Goal: Information Seeking & Learning: Learn about a topic

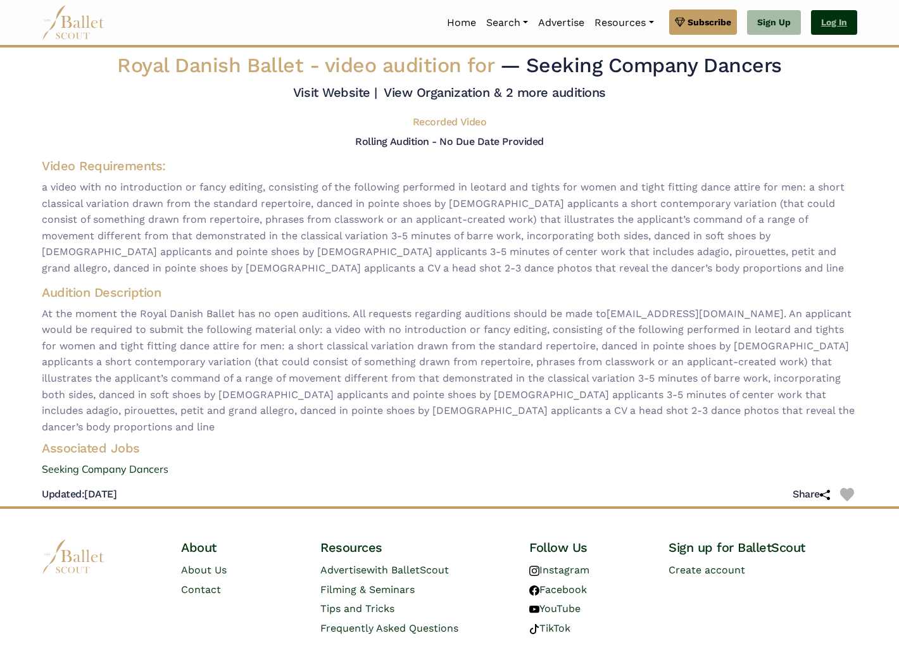
click at [827, 20] on link "Log In" at bounding box center [834, 22] width 46 height 25
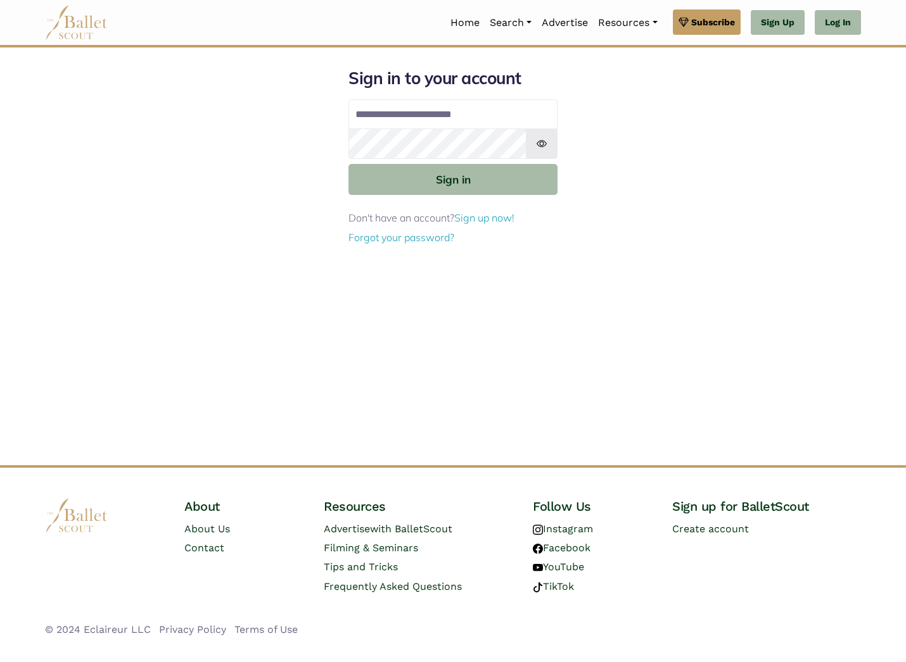
type input "**********"
click at [453, 179] on button "Sign in" at bounding box center [452, 179] width 209 height 31
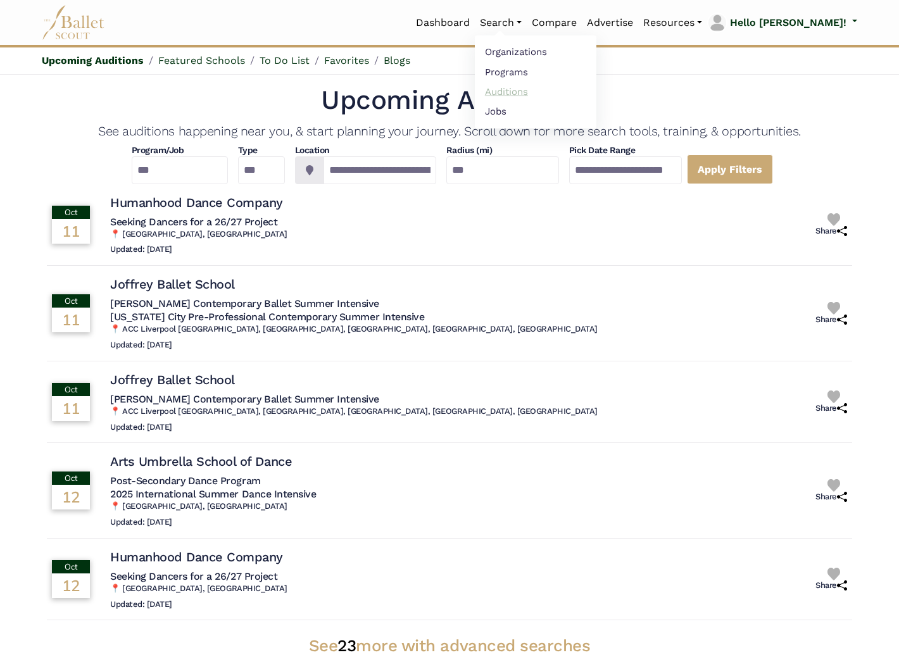
click at [540, 91] on link "Auditions" at bounding box center [536, 92] width 122 height 20
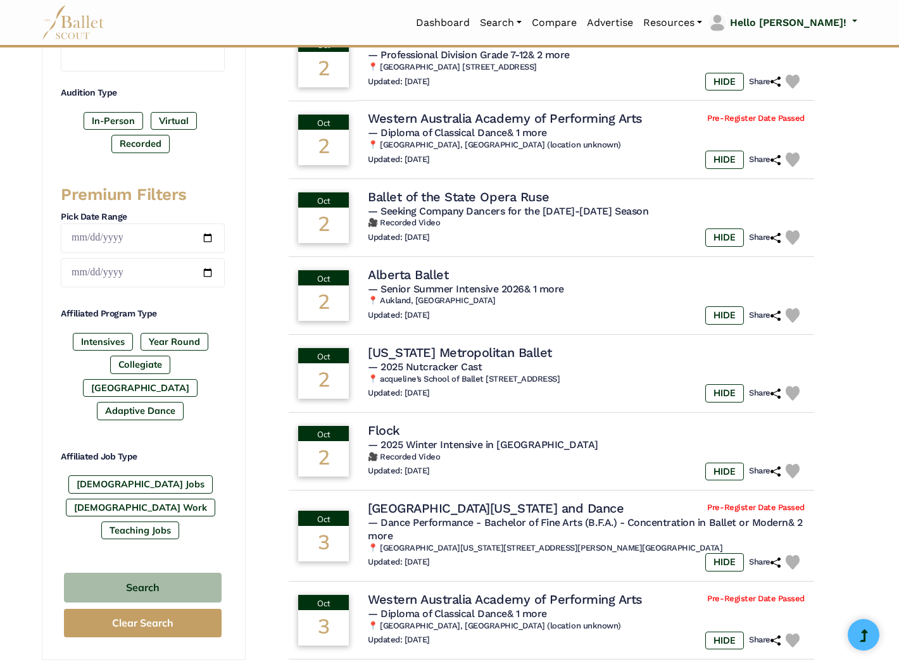
scroll to position [394, 0]
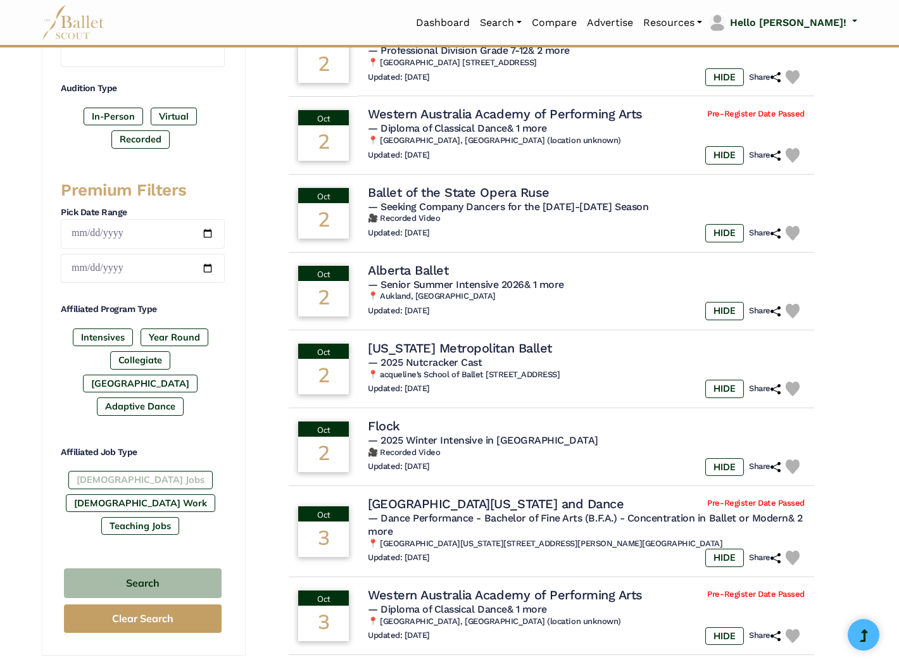
click at [115, 471] on label "Full-Time Jobs" at bounding box center [140, 480] width 144 height 18
click at [161, 569] on button "Search" at bounding box center [143, 584] width 158 height 30
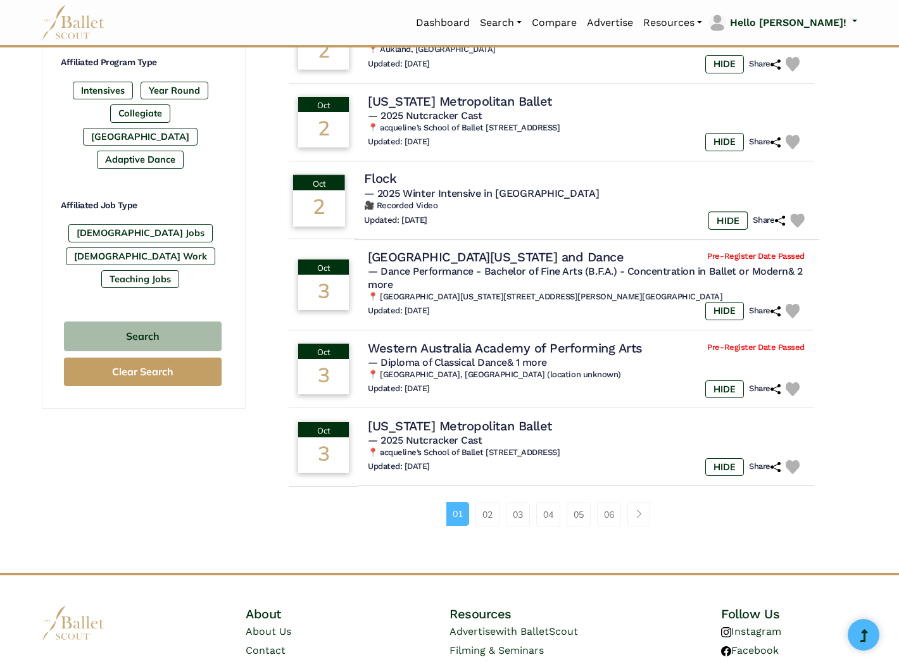
scroll to position [643, 0]
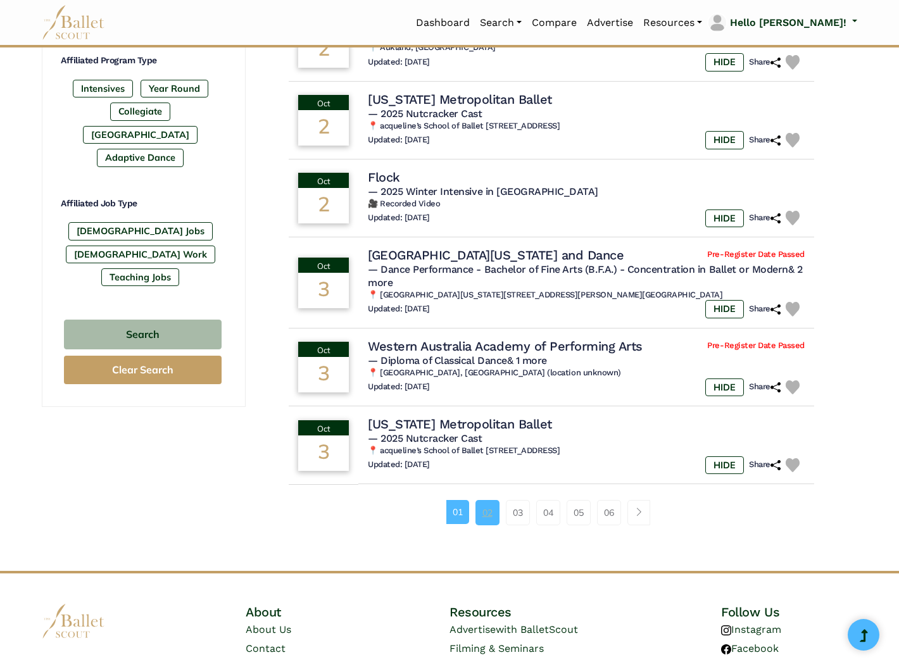
click at [487, 500] on link "02" at bounding box center [488, 512] width 24 height 25
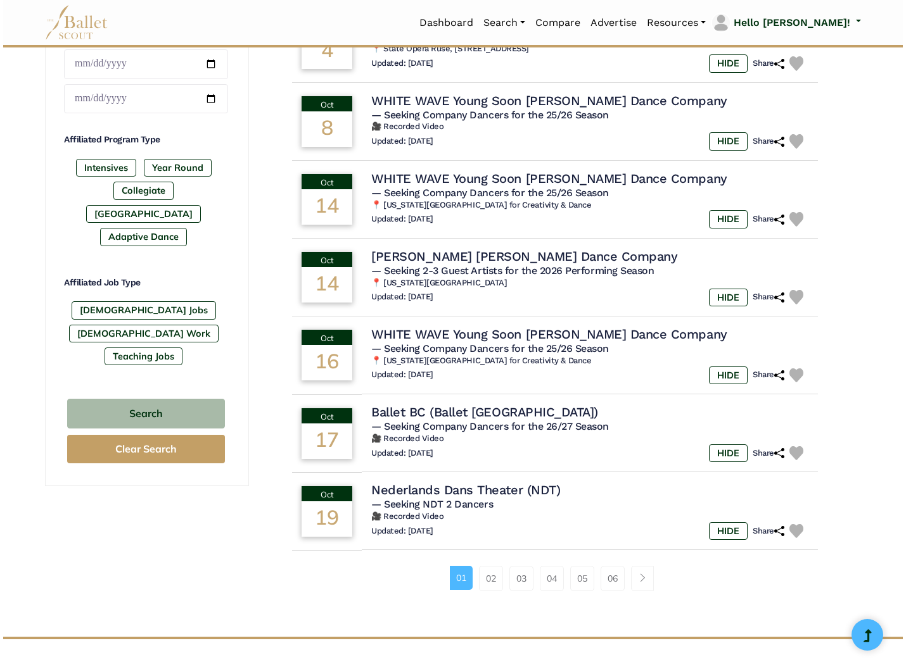
scroll to position [565, 0]
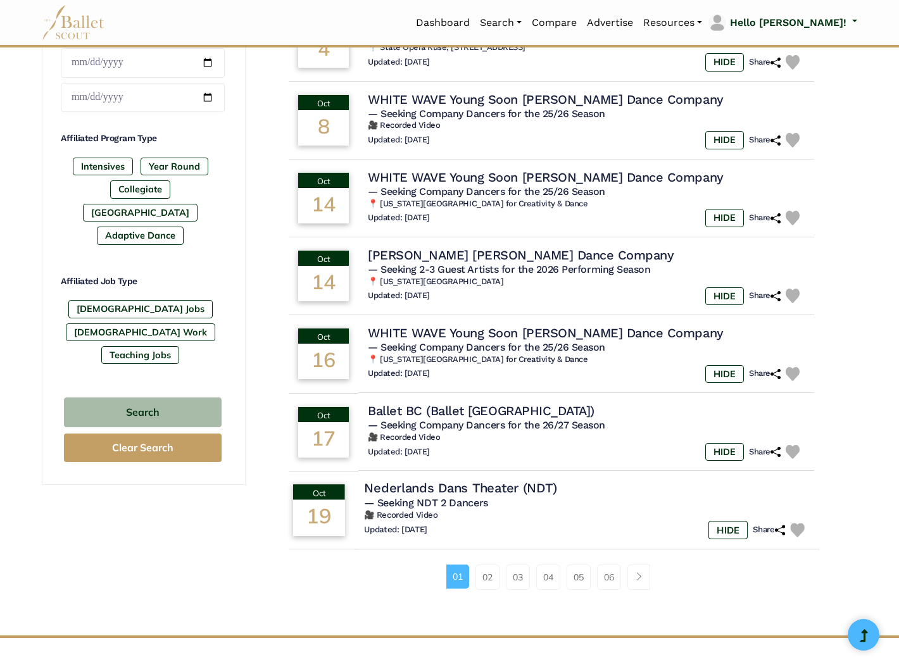
click at [474, 481] on h4 "Nederlands Dans Theater (NDT)" at bounding box center [460, 488] width 193 height 17
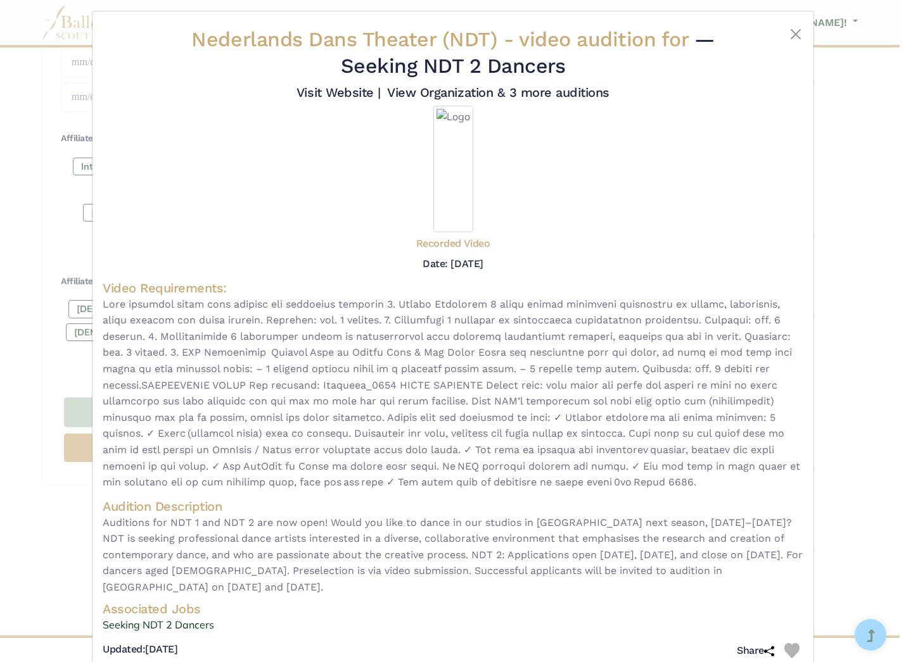
scroll to position [0, 0]
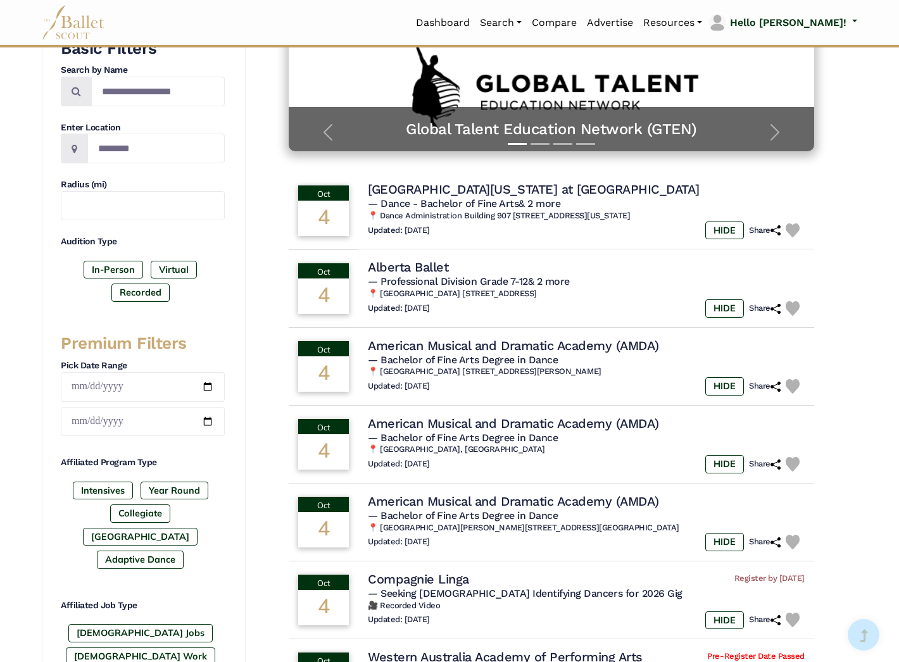
scroll to position [256, 0]
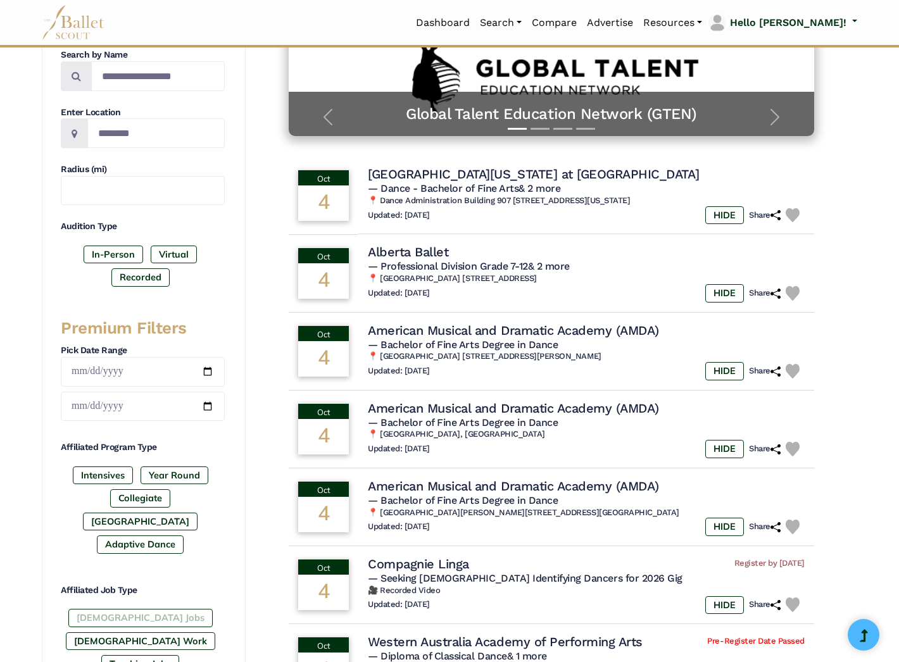
click at [85, 609] on label "[DEMOGRAPHIC_DATA] Jobs" at bounding box center [140, 618] width 144 height 18
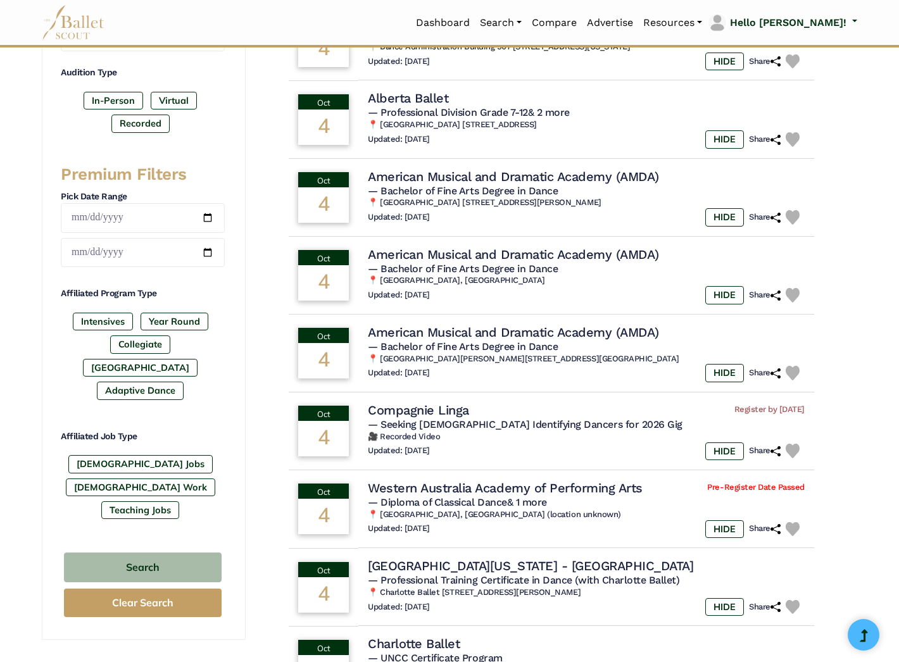
scroll to position [438, 0]
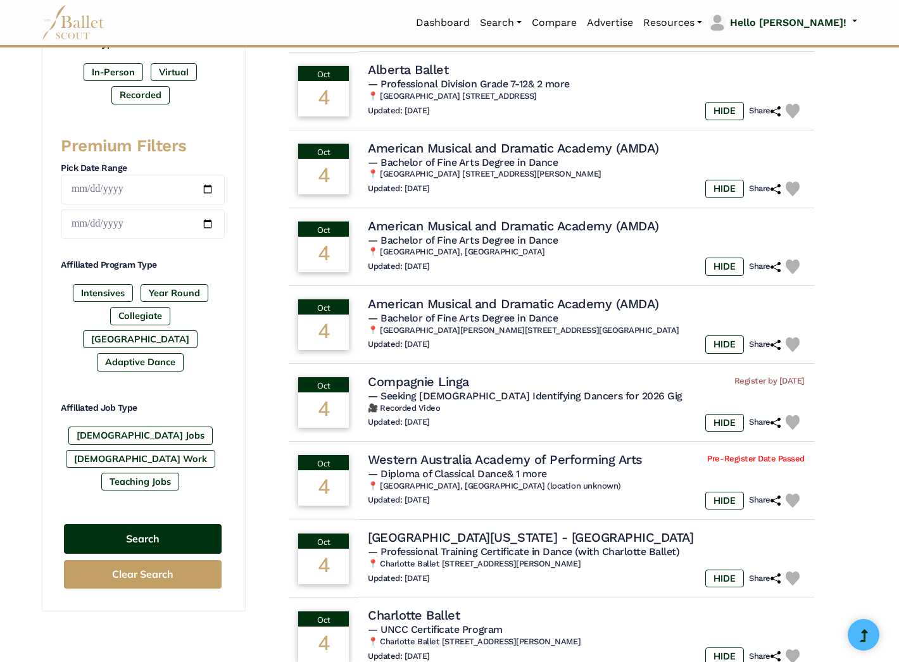
click at [168, 524] on button "Search" at bounding box center [143, 539] width 158 height 30
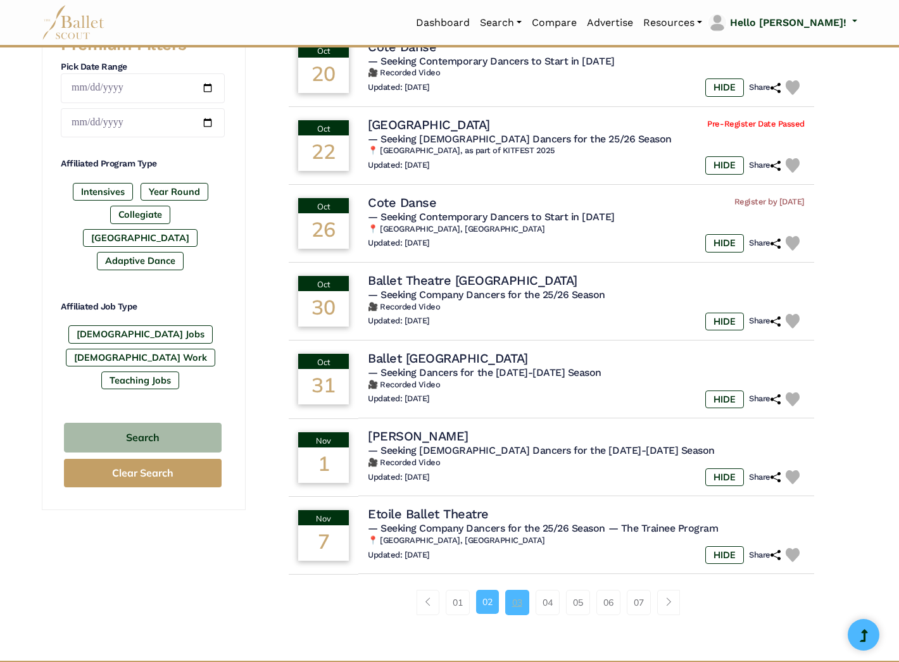
scroll to position [541, 1]
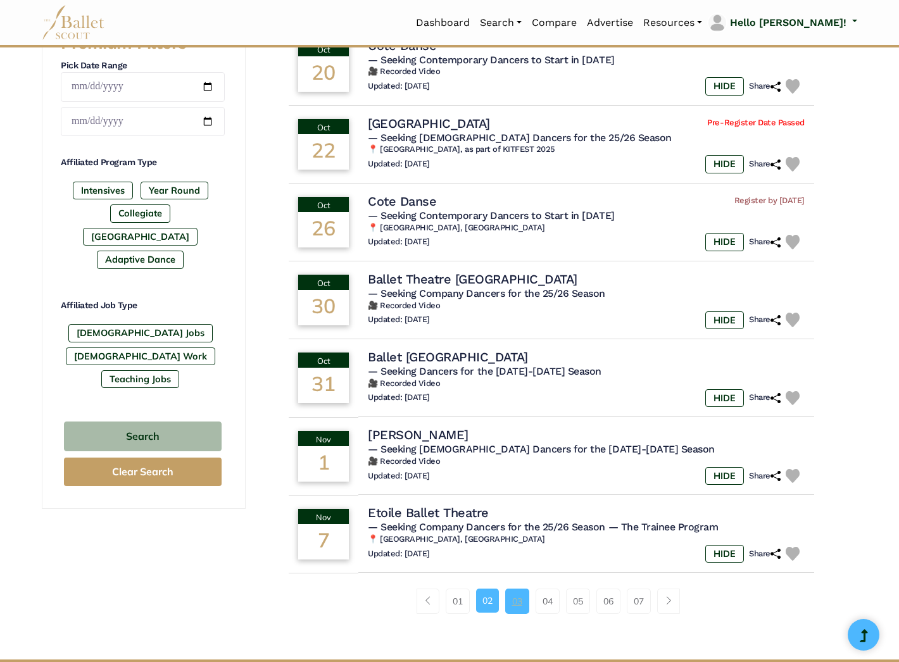
click at [517, 593] on link "03" at bounding box center [517, 601] width 24 height 25
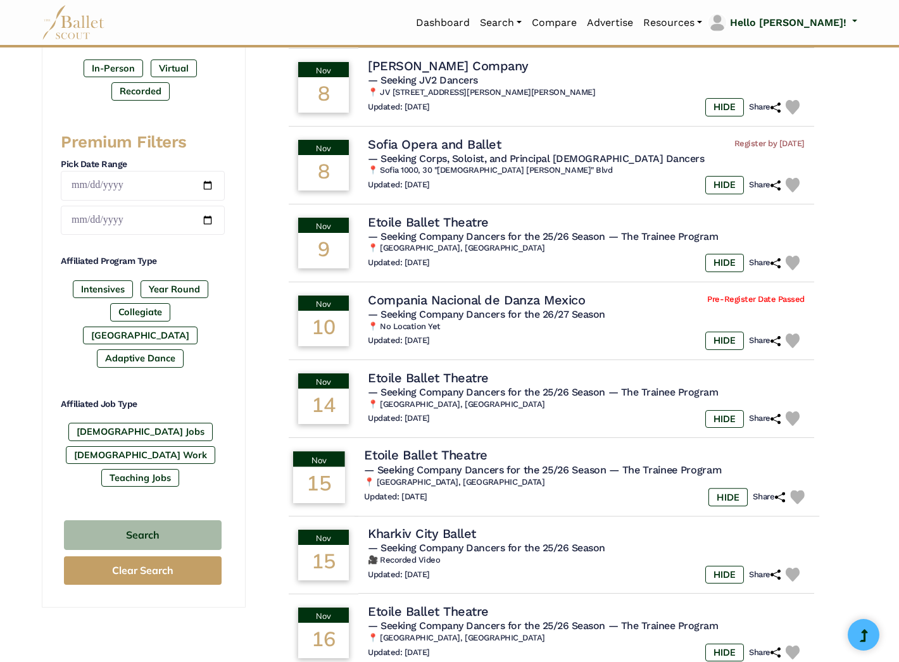
scroll to position [443, 0]
click at [432, 447] on h4 "Etoile Ballet Theatre" at bounding box center [426, 455] width 124 height 17
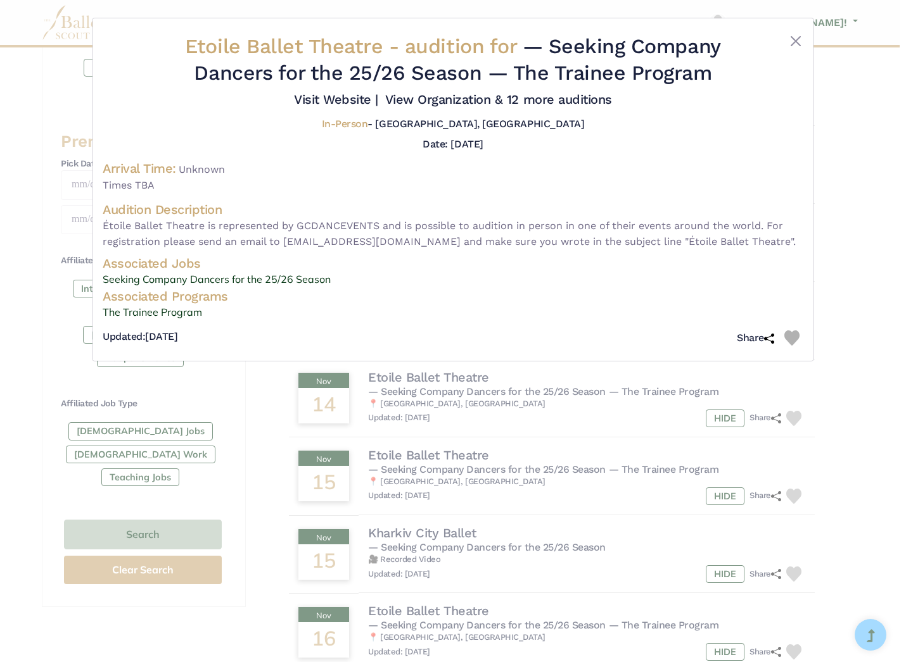
click at [887, 303] on div "Etoile Ballet Theatre - audition for — Seeking Company Dancers for the 25/26 Se…" at bounding box center [453, 331] width 906 height 662
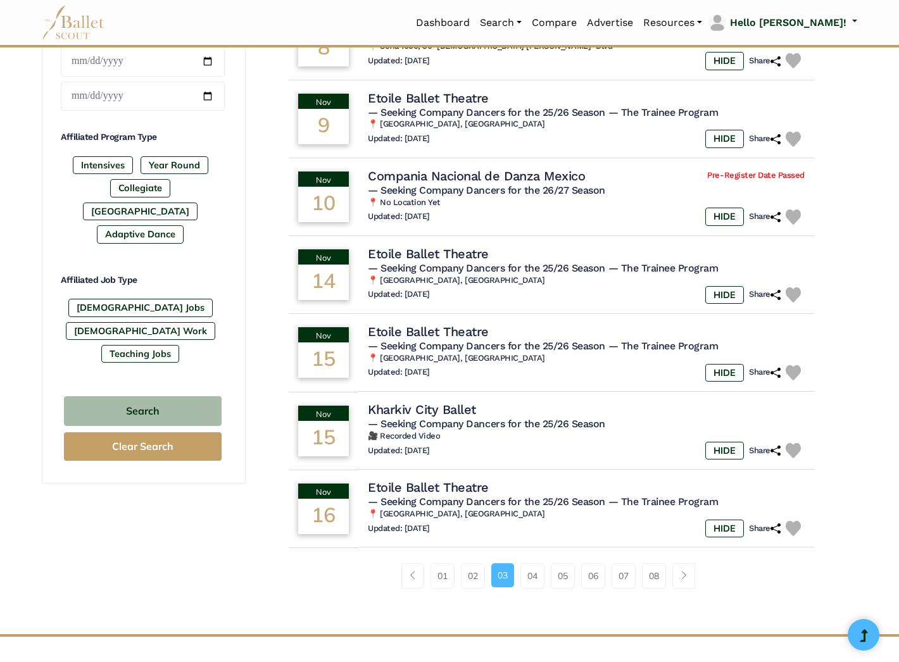
scroll to position [573, 0]
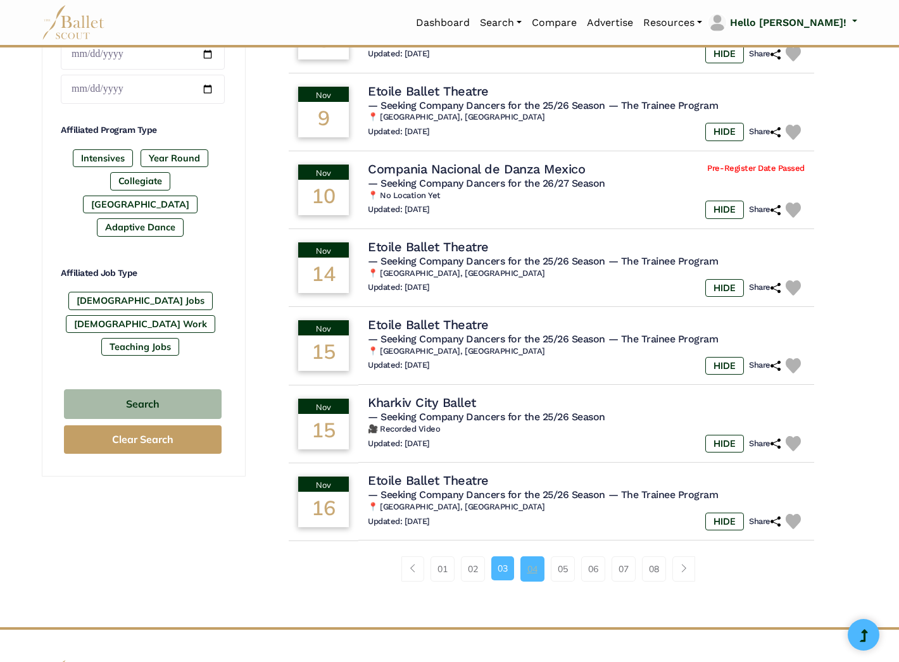
click at [522, 557] on link "04" at bounding box center [533, 569] width 24 height 25
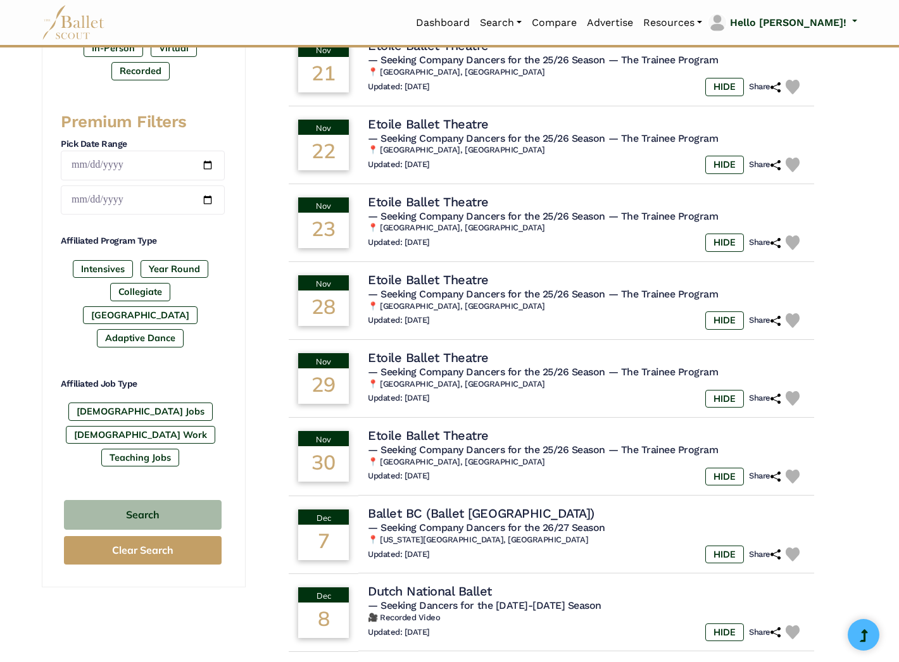
scroll to position [466, 0]
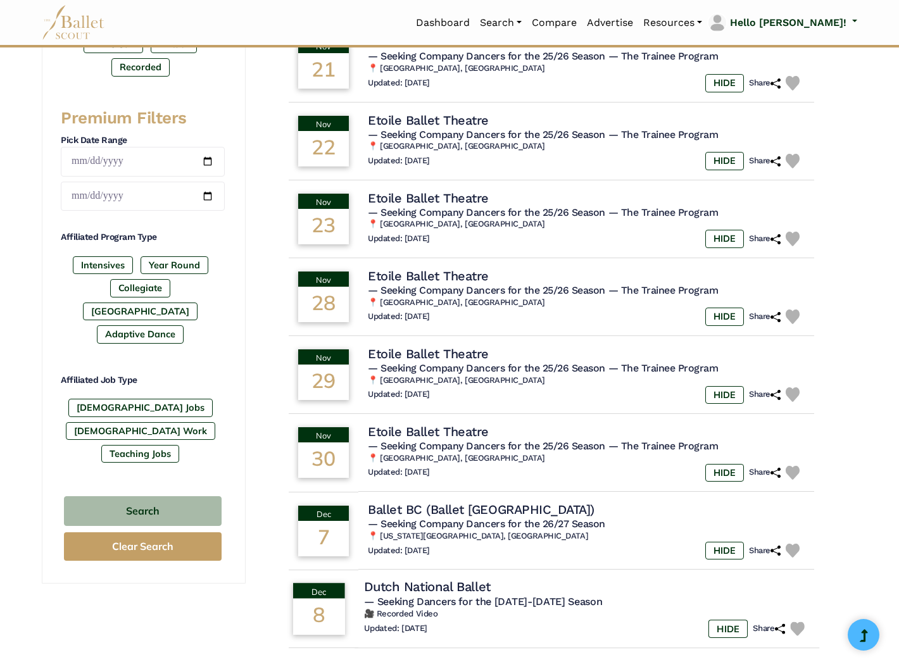
click at [507, 596] on span "— Seeking Dancers for the 2026-2027 Season" at bounding box center [483, 602] width 238 height 12
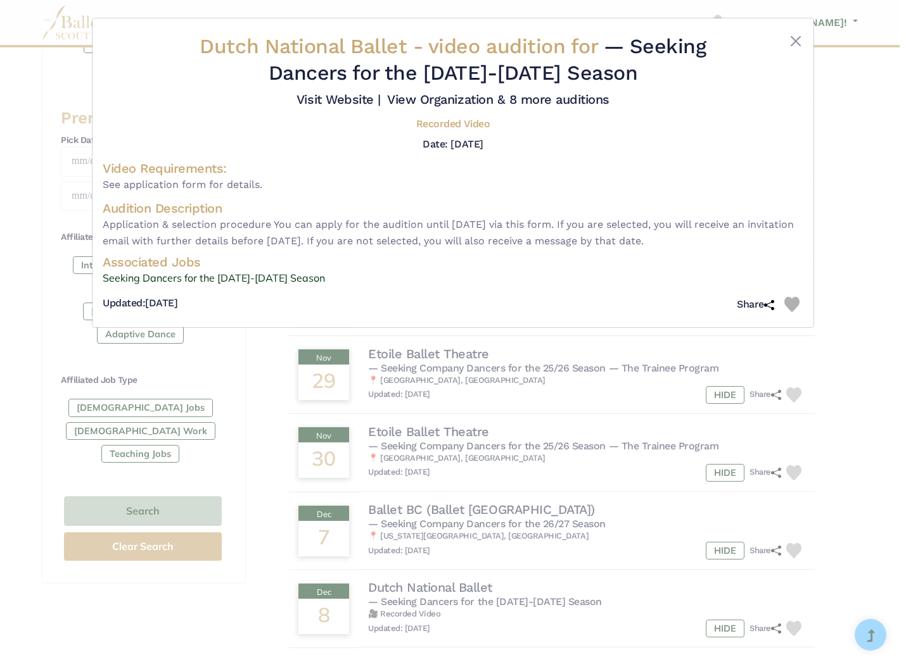
click at [637, 399] on div "Dutch National Ballet - video audition for — Seeking Dancers for the 2026-2027 …" at bounding box center [453, 331] width 906 height 662
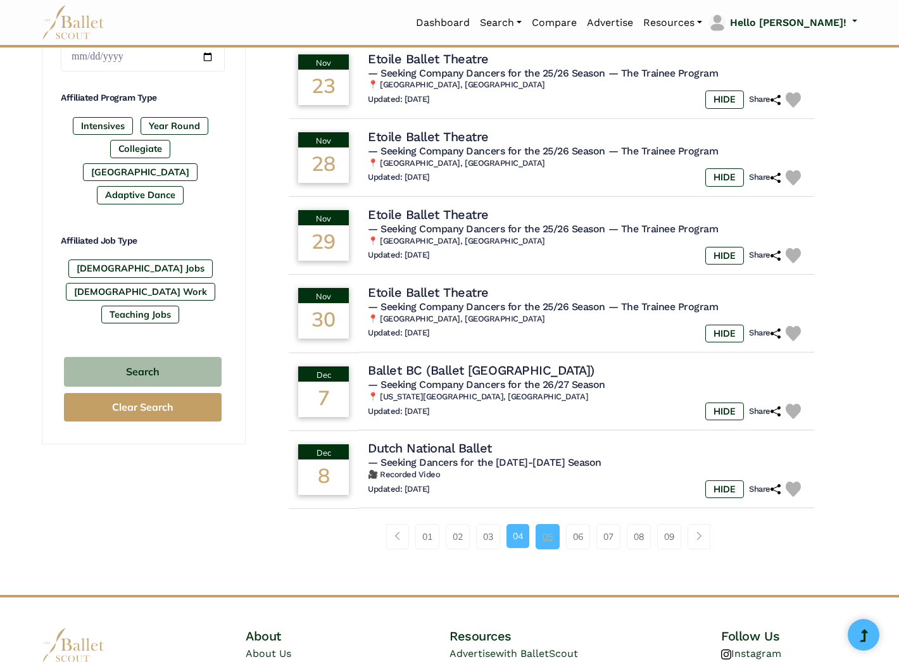
scroll to position [605, 0]
click at [545, 525] on link "05" at bounding box center [548, 537] width 24 height 25
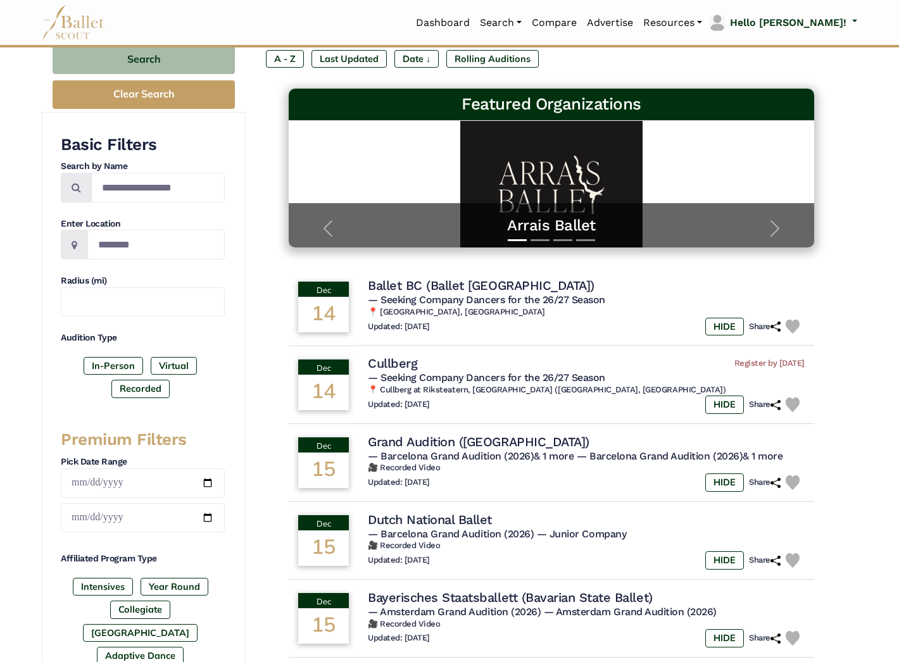
scroll to position [146, 0]
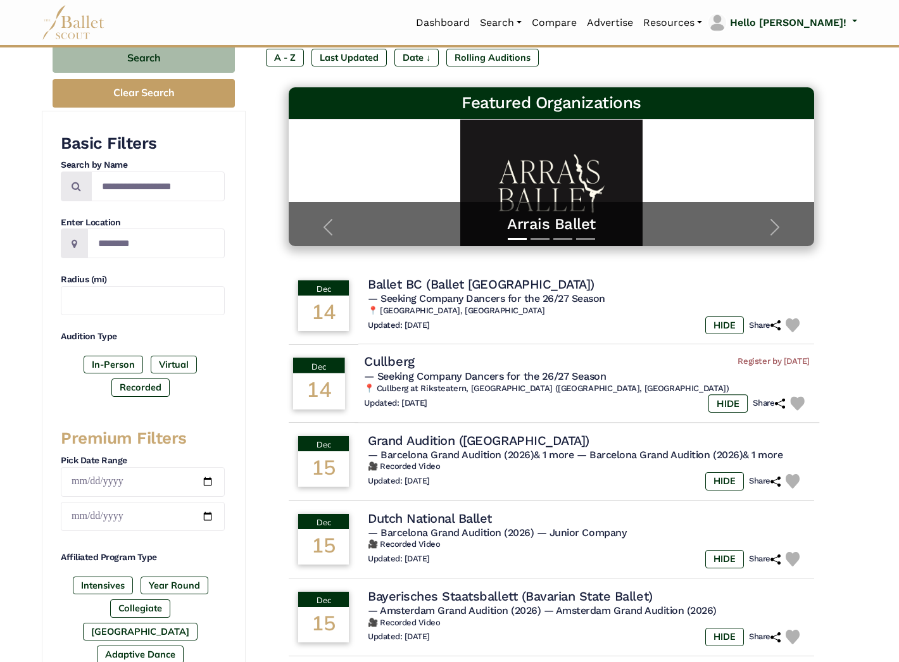
click at [456, 374] on span "— Seeking Company Dancers for the 26/27 Season" at bounding box center [485, 377] width 242 height 12
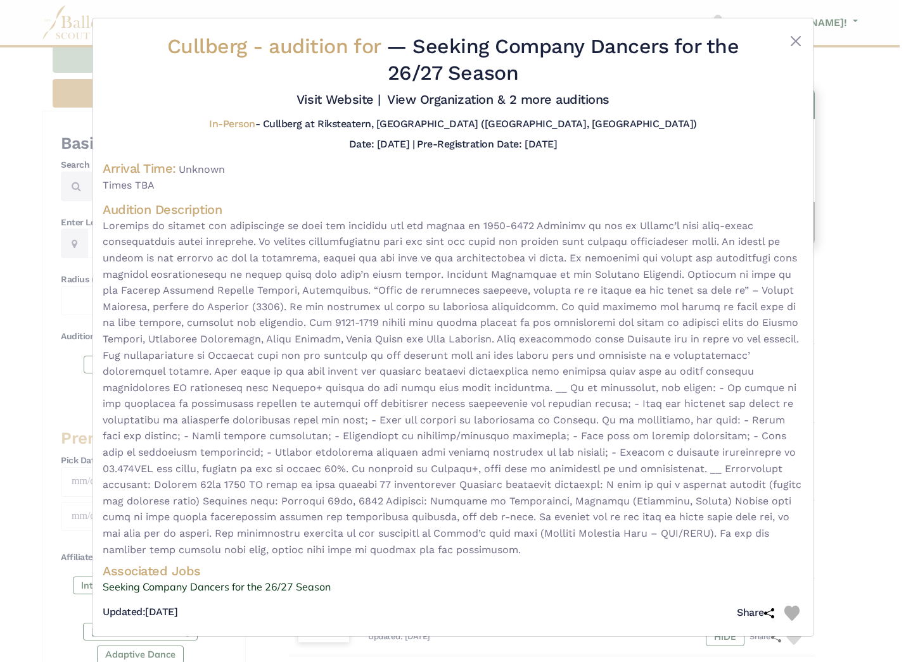
click at [848, 191] on div "Cullberg - audition for — Seeking Company Dancers for the 26/27 Season Visit We…" at bounding box center [453, 331] width 906 height 662
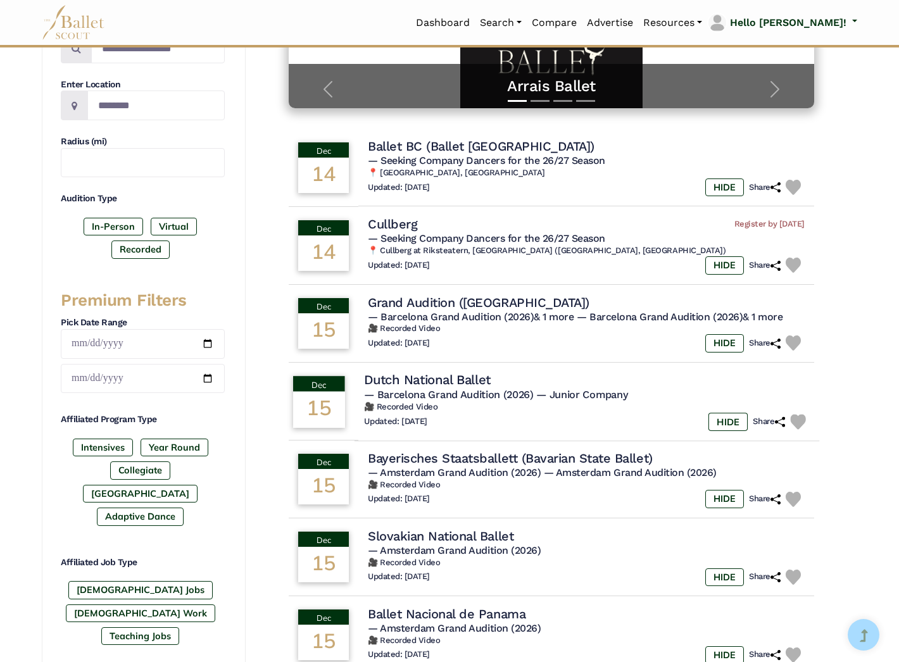
scroll to position [289, 0]
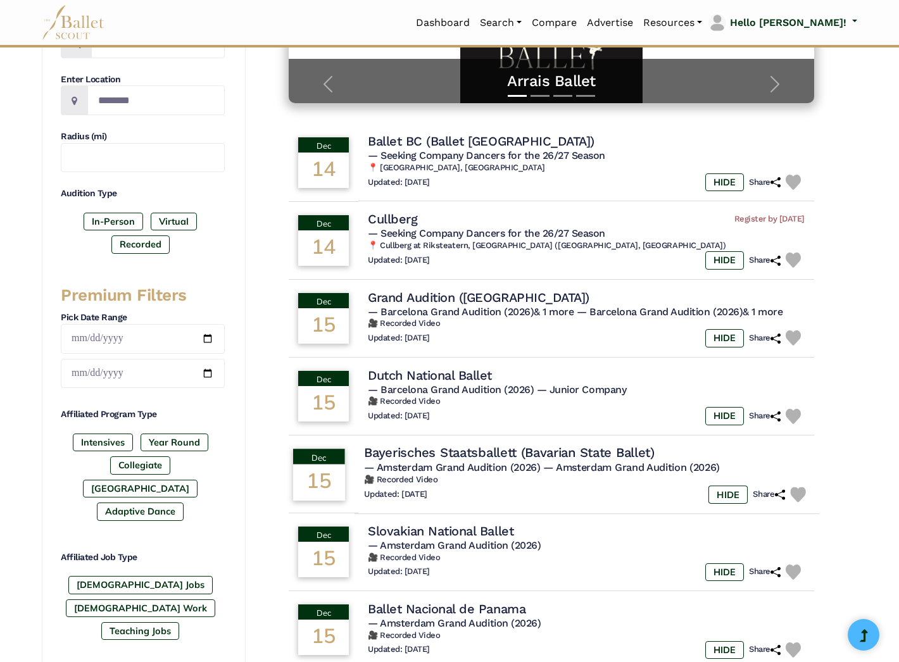
click at [559, 486] on div "Updated: Sept. 14, 2025 HIDE Share" at bounding box center [587, 495] width 446 height 18
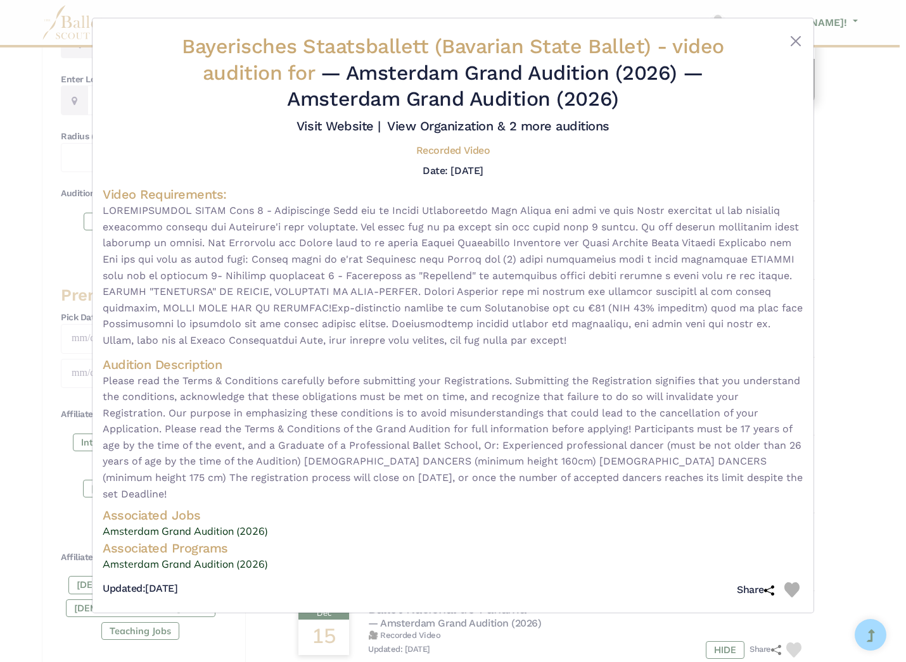
click at [871, 472] on div "Bayerisches Staatsballett (Bavarian State Ballet) - video audition for — Amster…" at bounding box center [453, 331] width 906 height 662
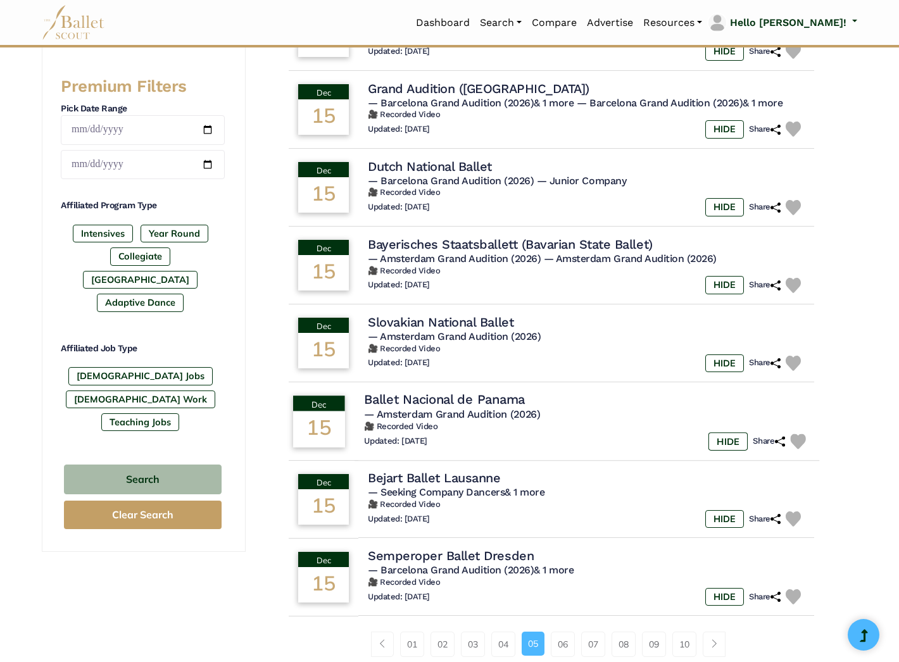
scroll to position [509, 0]
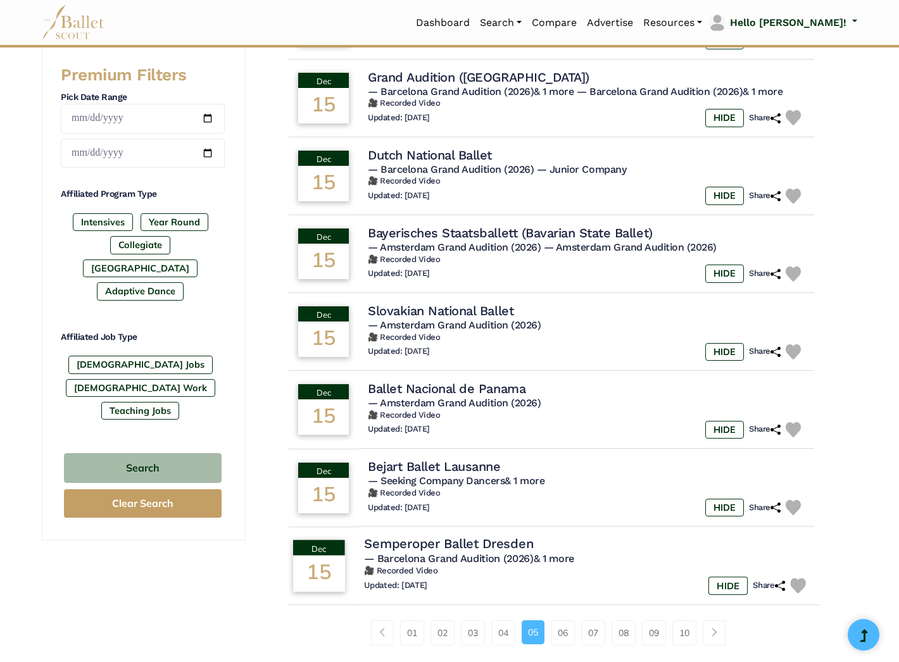
click at [473, 542] on h4 "Semperoper Ballet Dresden" at bounding box center [448, 544] width 169 height 17
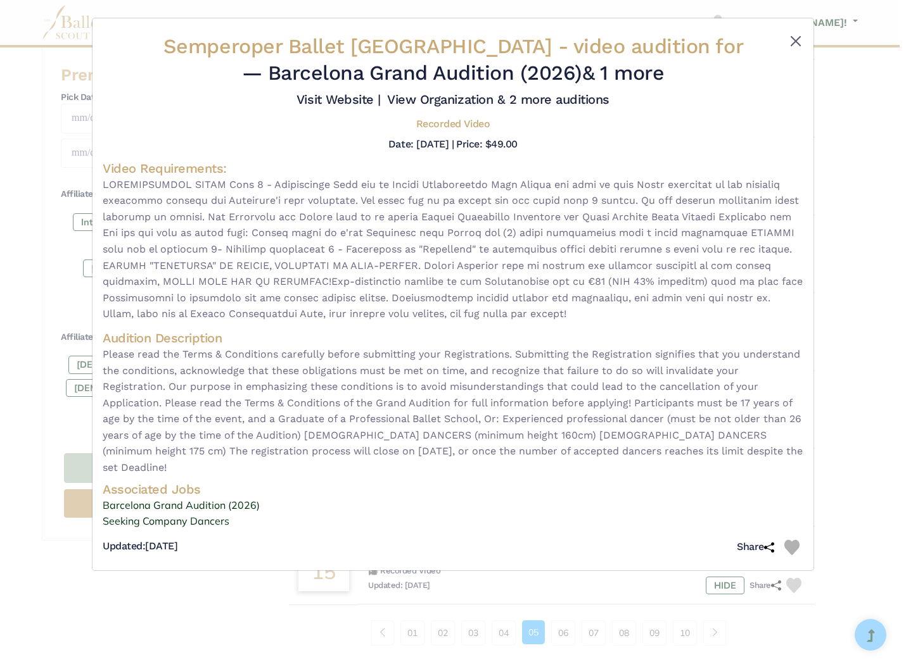
click at [794, 39] on button "Close" at bounding box center [795, 41] width 15 height 15
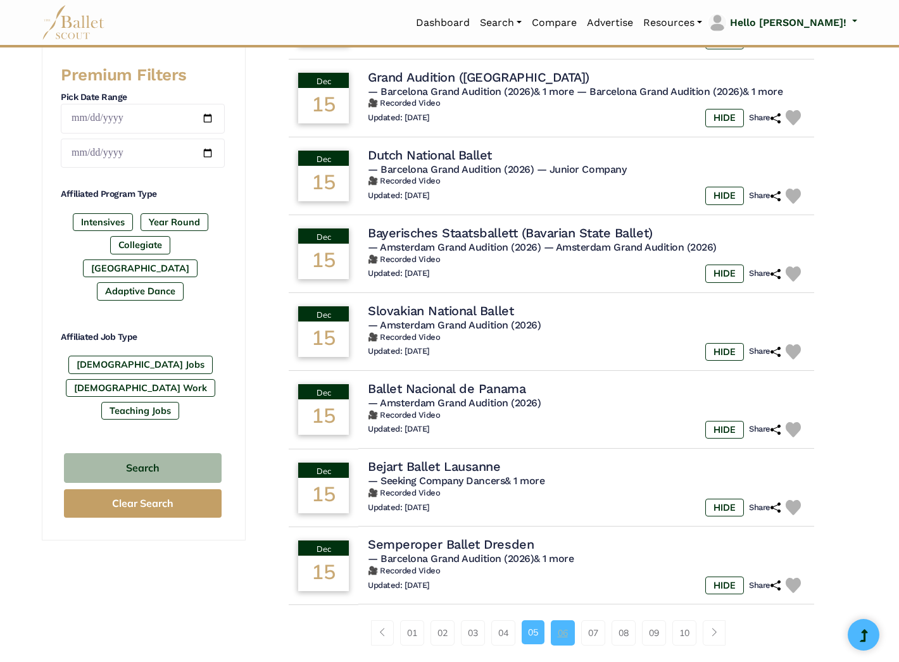
click at [558, 624] on link "06" at bounding box center [563, 633] width 24 height 25
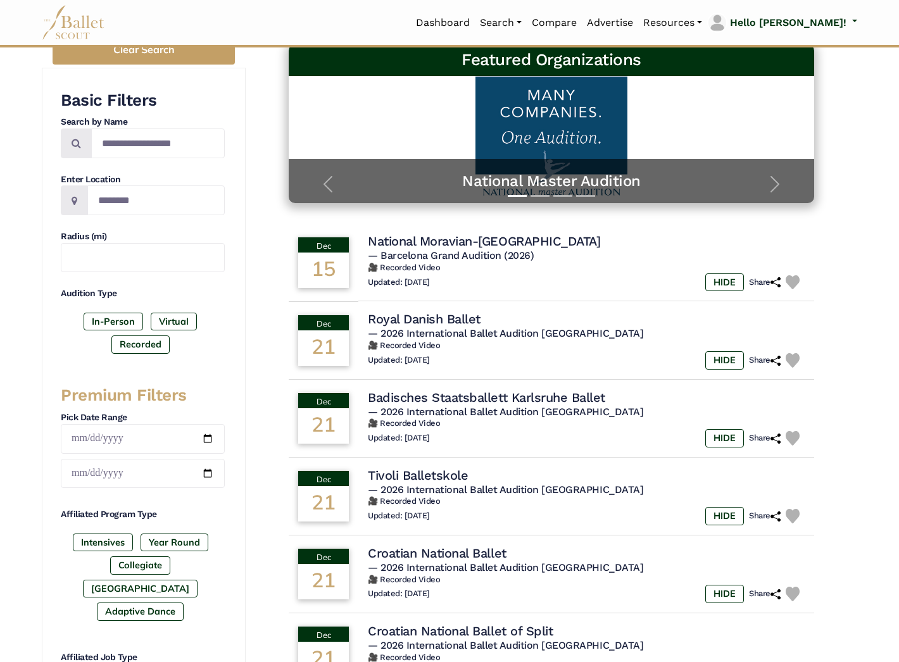
scroll to position [189, 0]
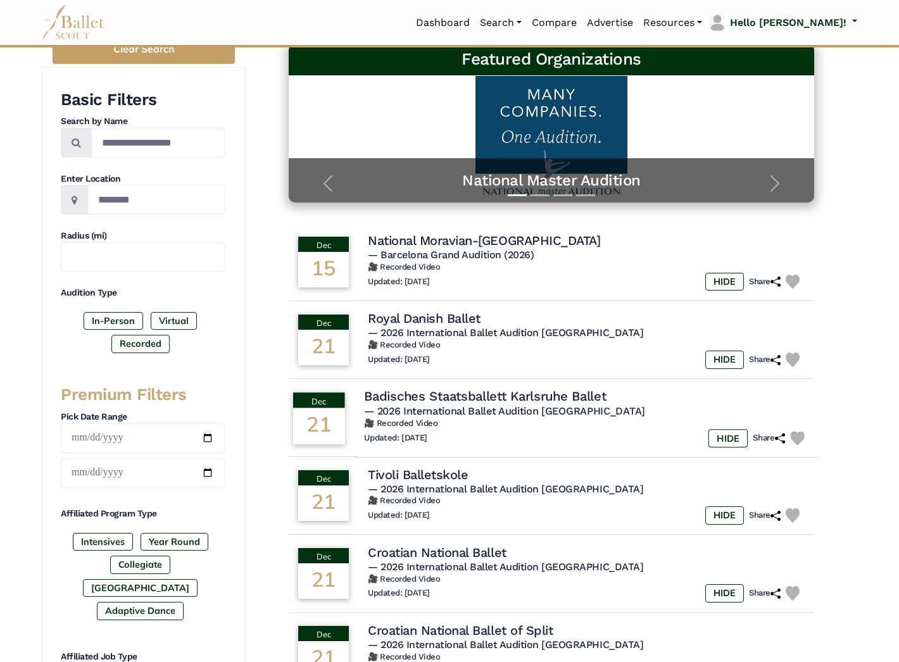
click at [509, 393] on h4 "Badisches Staatsballett Karlsruhe Ballet" at bounding box center [485, 396] width 242 height 17
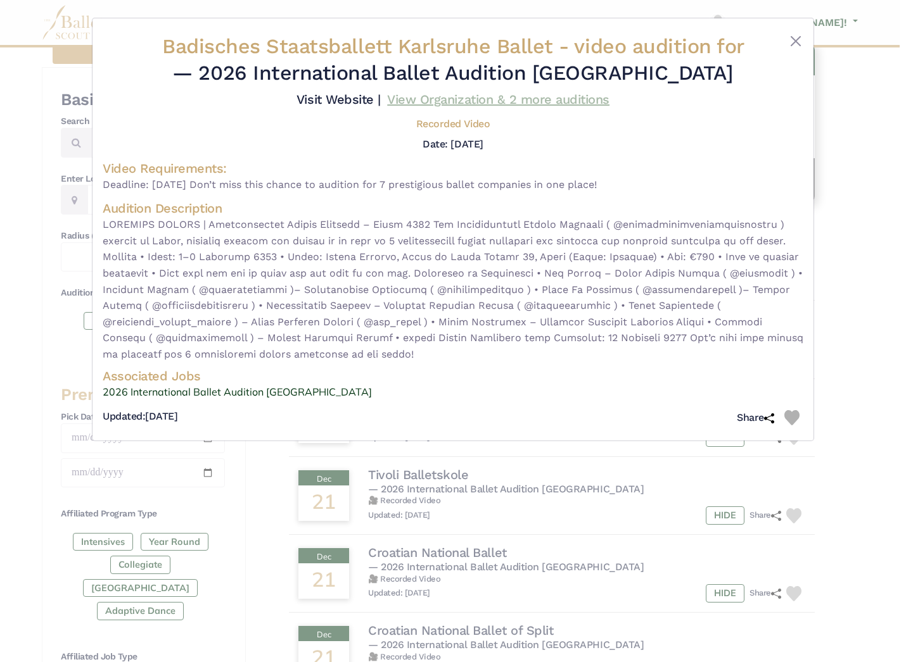
click at [483, 107] on link "View Organization & 2 more auditions" at bounding box center [498, 99] width 222 height 15
click at [794, 39] on button "Close" at bounding box center [795, 41] width 15 height 15
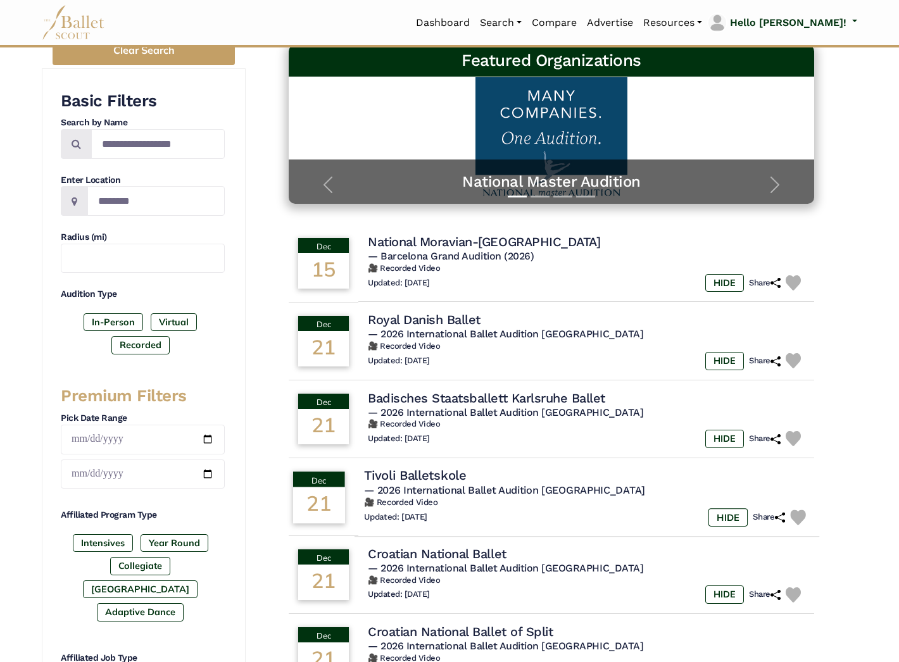
scroll to position [184, 0]
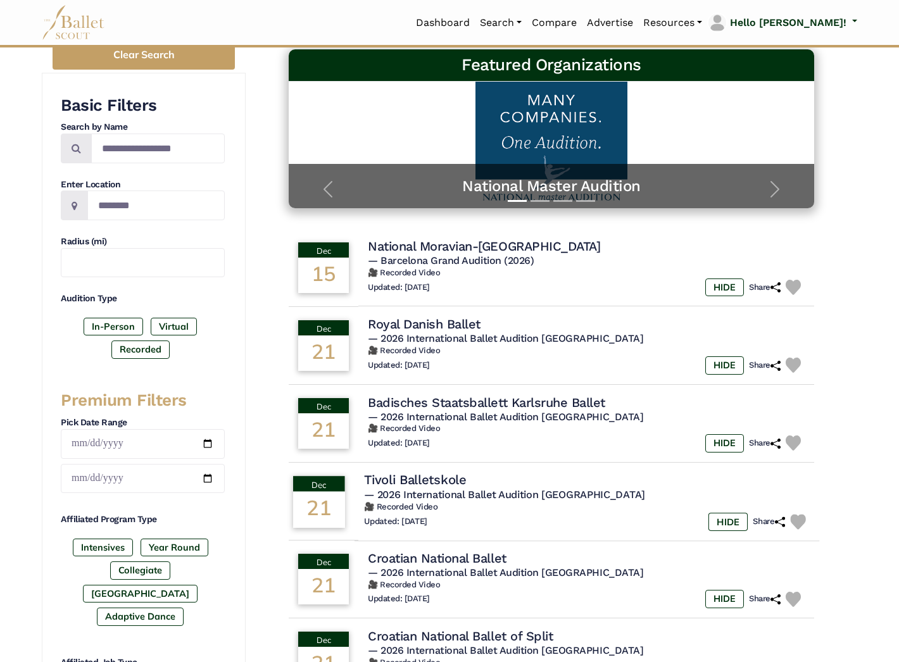
click at [457, 472] on h4 "Tivoli Balletskole" at bounding box center [415, 480] width 103 height 17
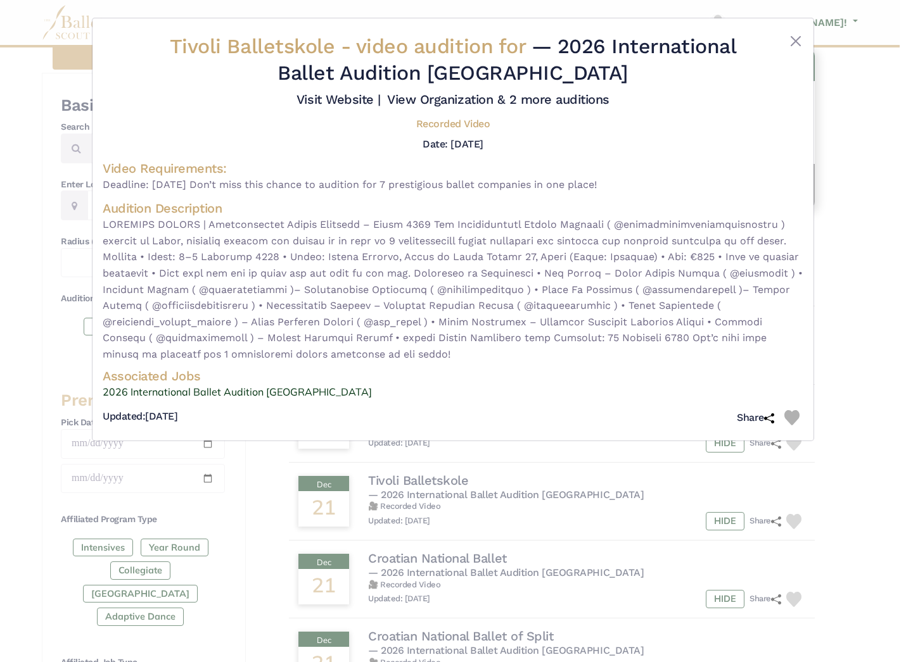
click at [474, 532] on div "Tivoli Balletskole - video audition for — 2026 International Ballet Audition Mi…" at bounding box center [453, 331] width 906 height 662
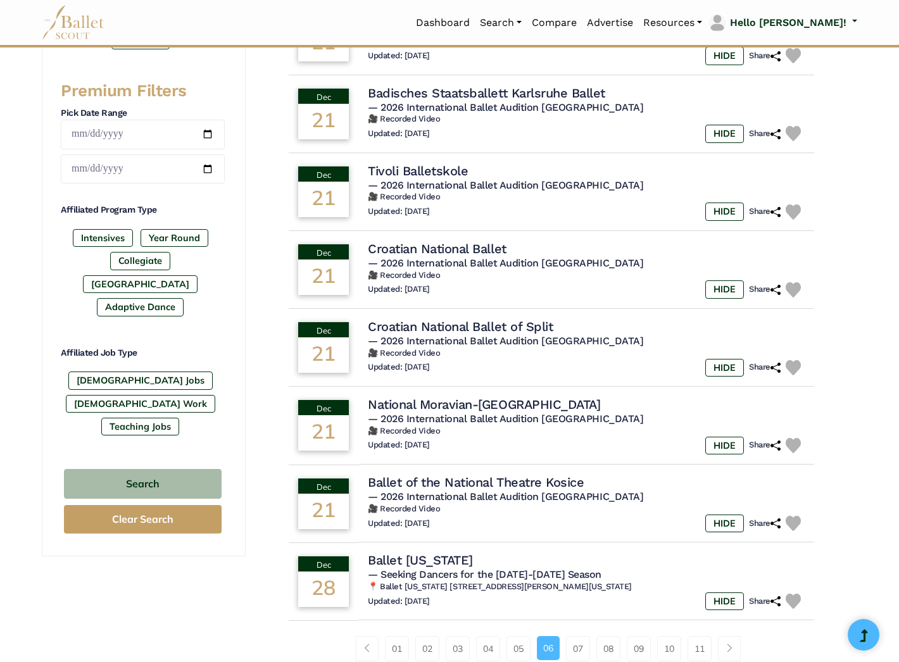
scroll to position [495, 0]
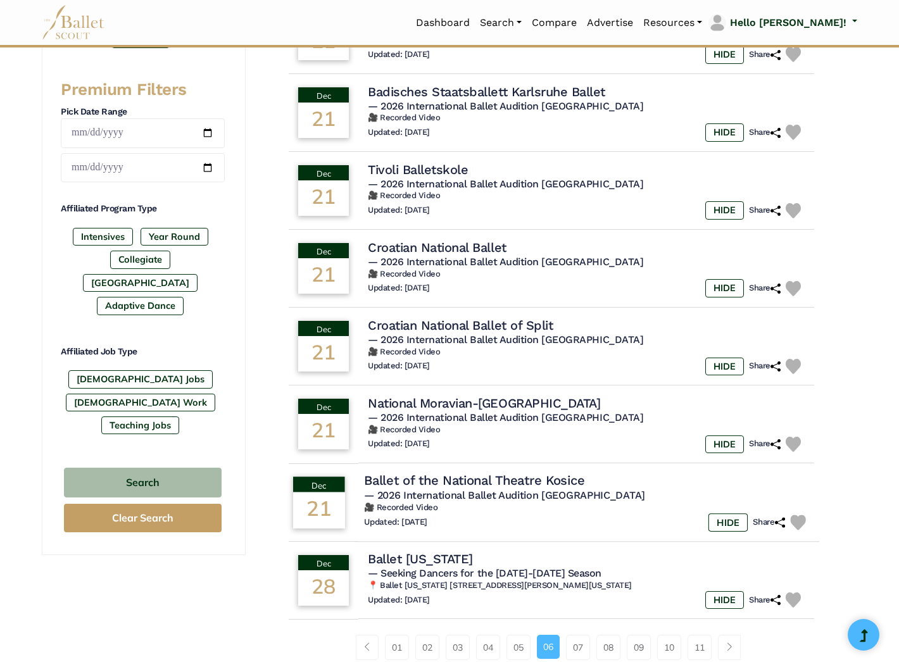
drag, startPoint x: 619, startPoint y: 474, endPoint x: 390, endPoint y: 477, distance: 229.9
click at [390, 477] on td "Ballet of the National Theatre Kosice — 2026 International Ballet Audition Mila…" at bounding box center [587, 503] width 465 height 80
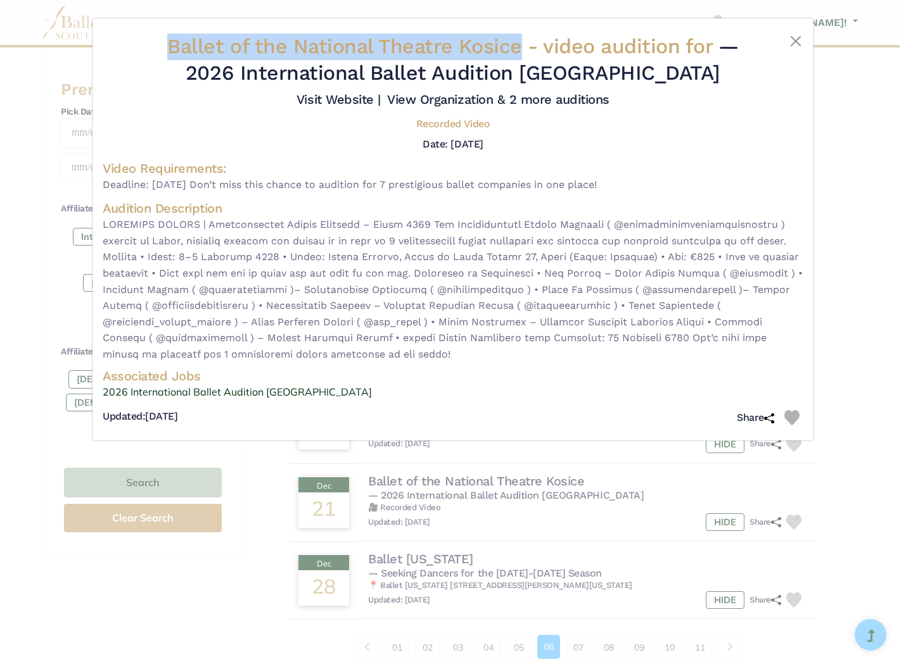
drag, startPoint x: 522, startPoint y: 48, endPoint x: 177, endPoint y: 42, distance: 345.2
click at [165, 40] on h2 "Ballet of the National Theatre Kosice - video audition for — 2026 International…" at bounding box center [453, 60] width 584 height 53
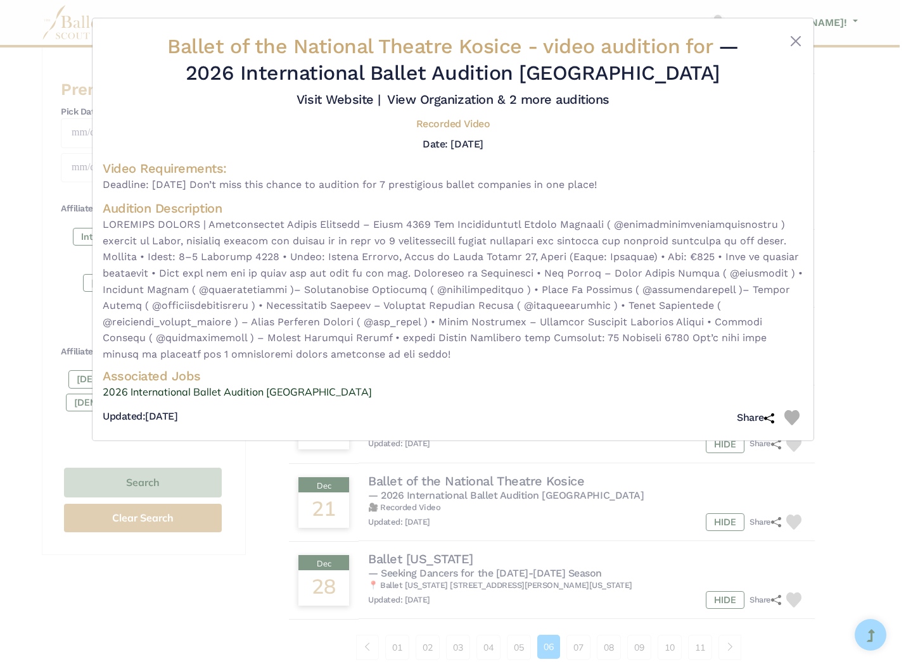
drag, startPoint x: 242, startPoint y: 455, endPoint x: 269, endPoint y: 300, distance: 157.5
click at [242, 455] on div "Ballet of the National Theatre Kosice - video audition for — 2026 International…" at bounding box center [453, 331] width 906 height 662
click at [795, 37] on button "Close" at bounding box center [795, 41] width 15 height 15
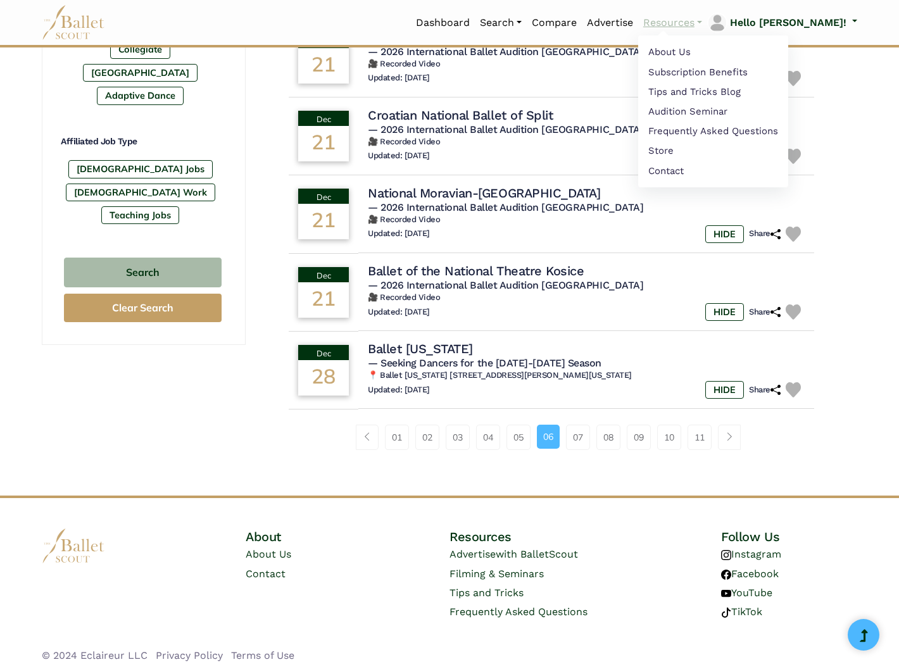
scroll to position [704, 0]
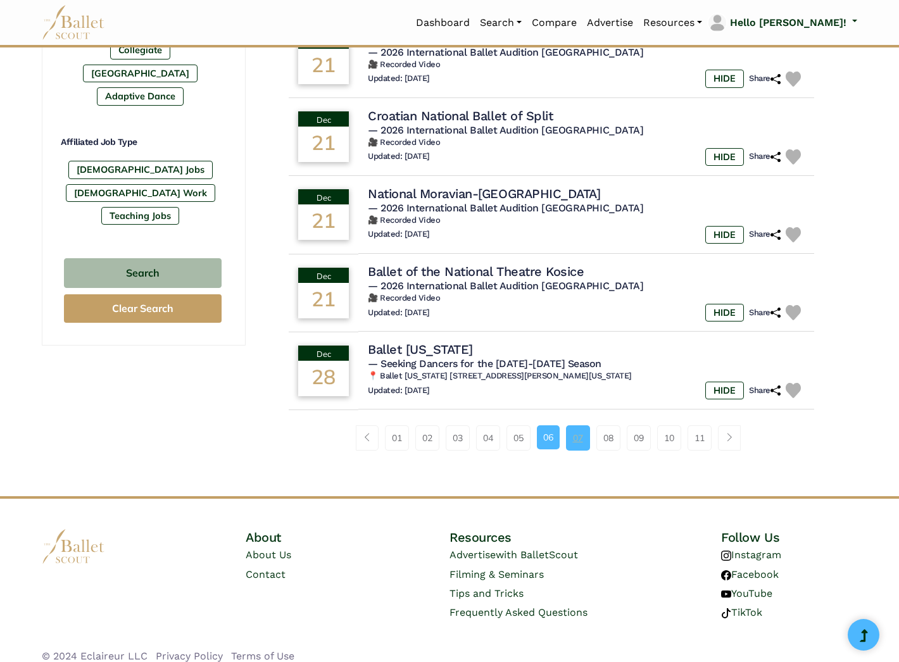
click at [575, 428] on link "07" at bounding box center [578, 438] width 24 height 25
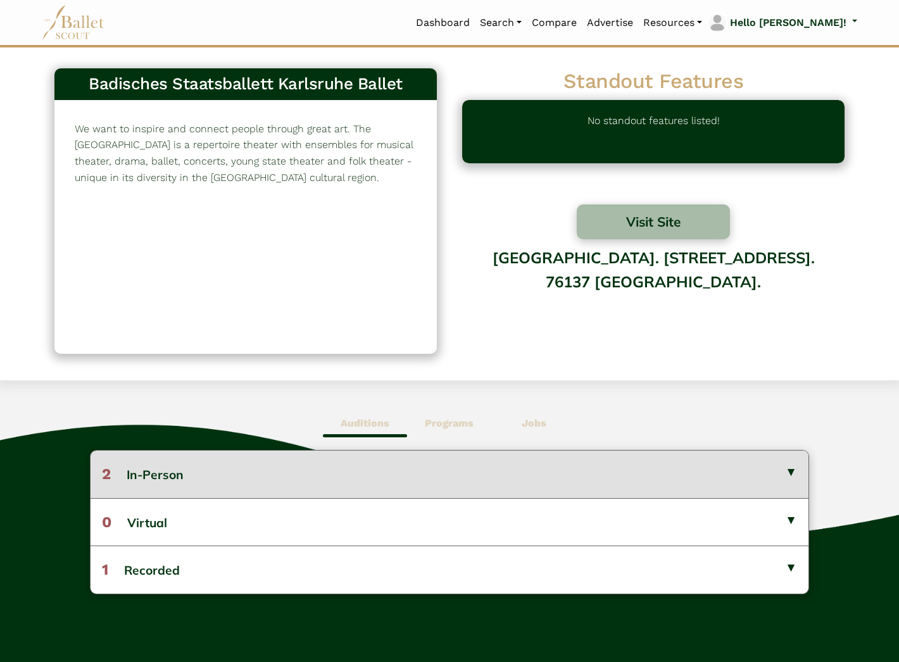
drag, startPoint x: 787, startPoint y: 470, endPoint x: 752, endPoint y: 460, distance: 36.1
click at [787, 469] on button "2 In-Person" at bounding box center [450, 474] width 718 height 47
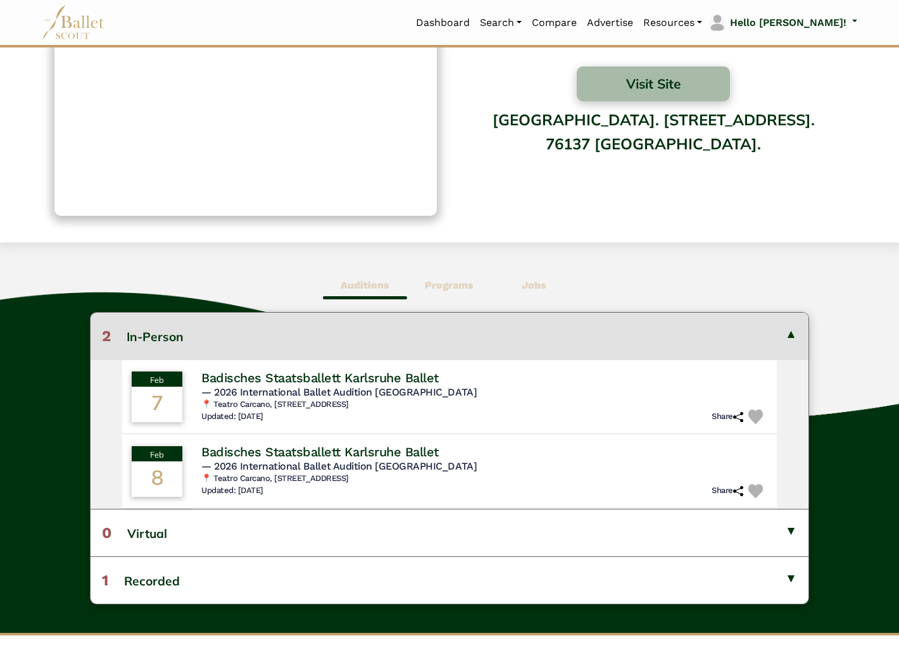
scroll to position [151, 0]
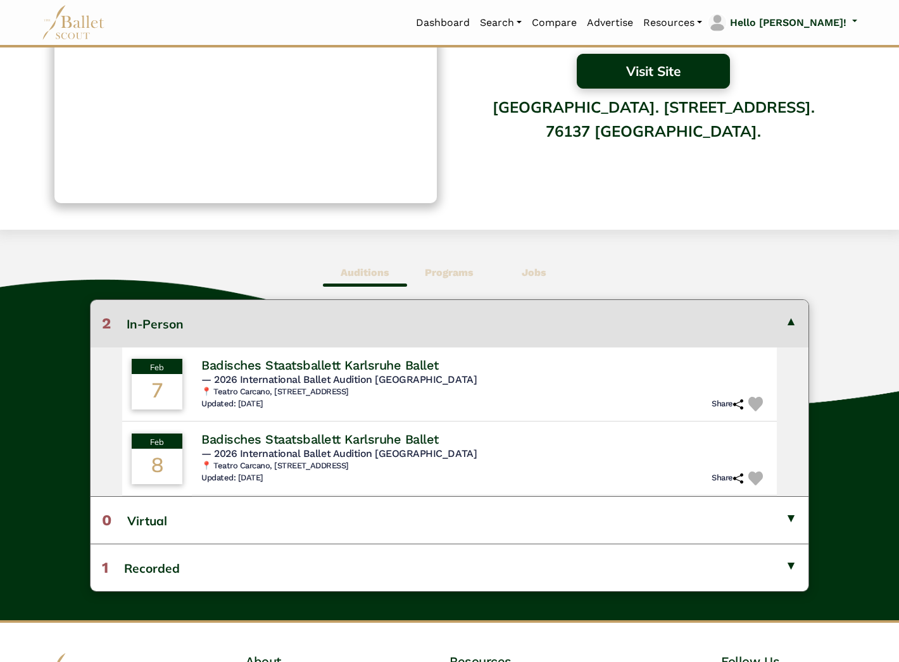
click at [643, 66] on button "Visit Site" at bounding box center [653, 71] width 153 height 35
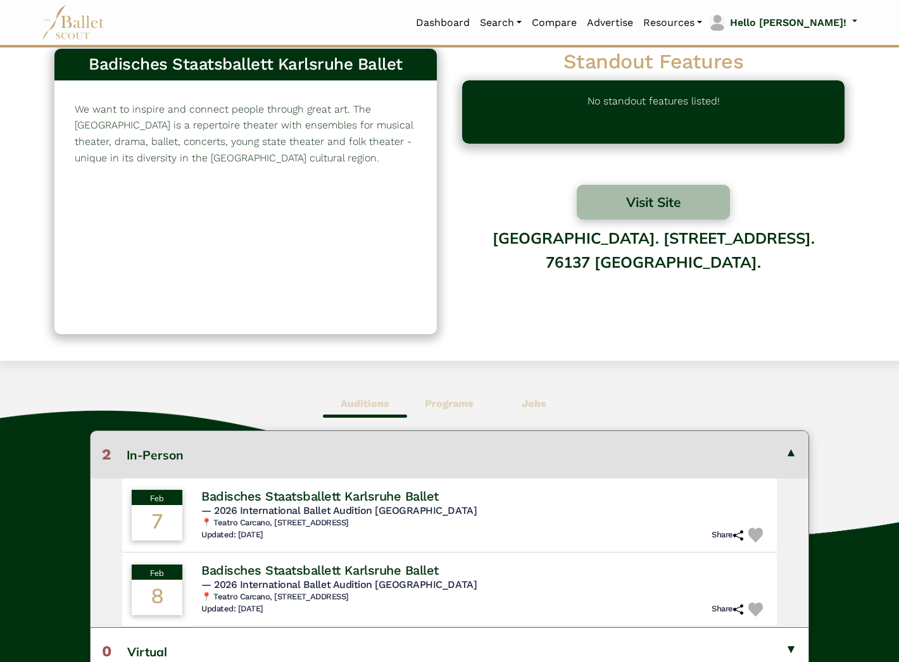
scroll to position [0, 0]
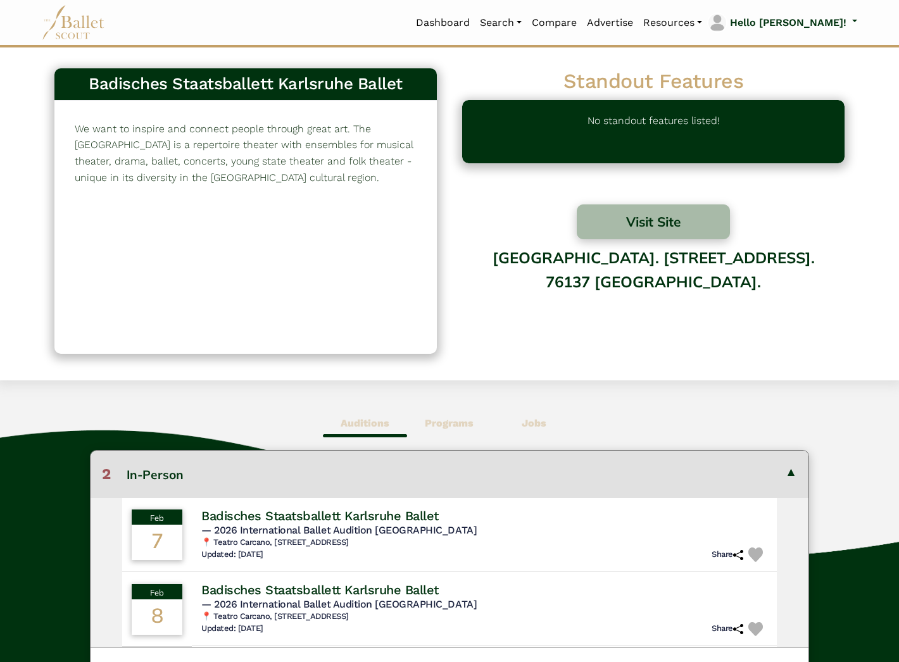
click at [735, 289] on div "Badisches Staatstheater Karlsruhe. Baumeisterstr. 11. 76137 Karlsruhe." at bounding box center [653, 289] width 383 height 101
drag, startPoint x: 473, startPoint y: 257, endPoint x: 720, endPoint y: 265, distance: 247.2
click at [720, 265] on div "Badisches Staatstheater Karlsruhe. Baumeisterstr. 11. 76137 Karlsruhe." at bounding box center [653, 289] width 383 height 101
copy div "Badisches Staatstheater Karlsruhe"
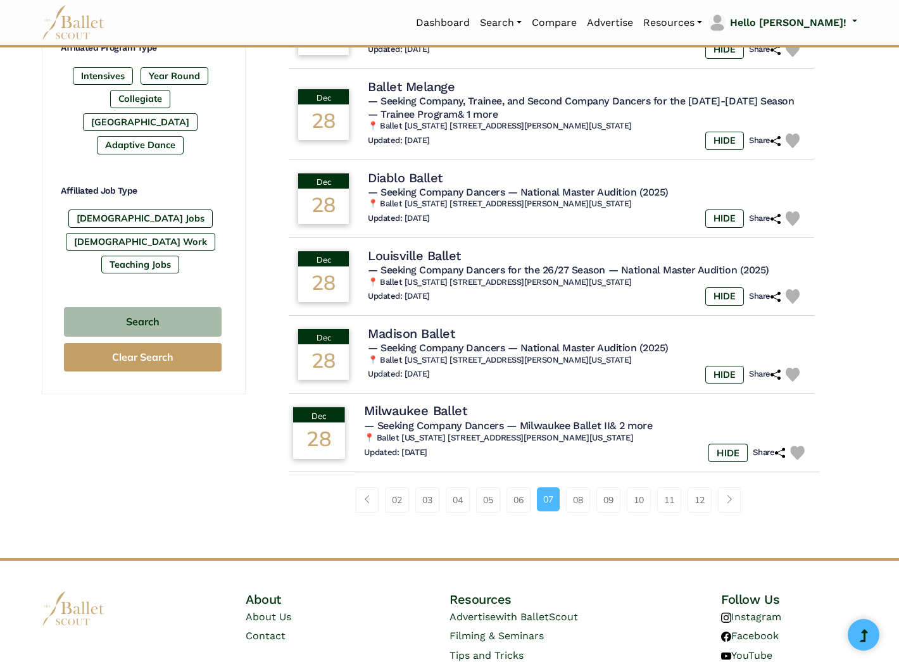
scroll to position [657, 0]
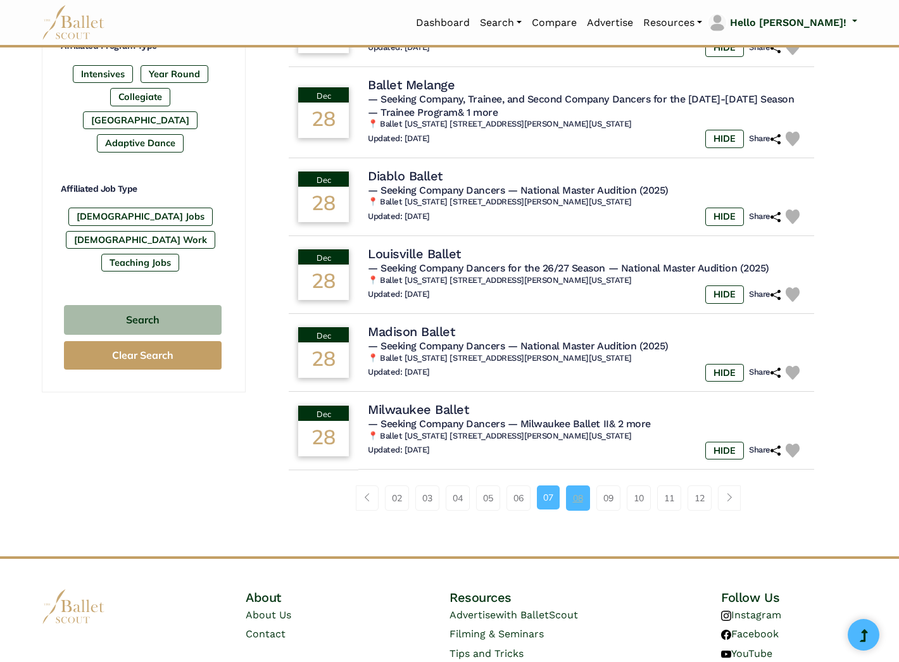
click at [581, 486] on link "08" at bounding box center [578, 498] width 24 height 25
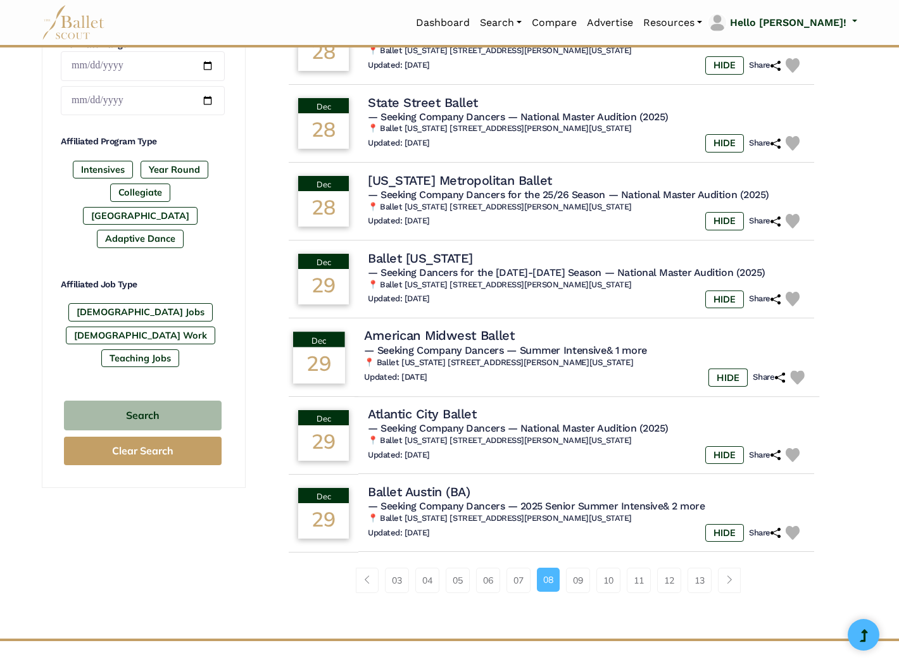
scroll to position [567, 0]
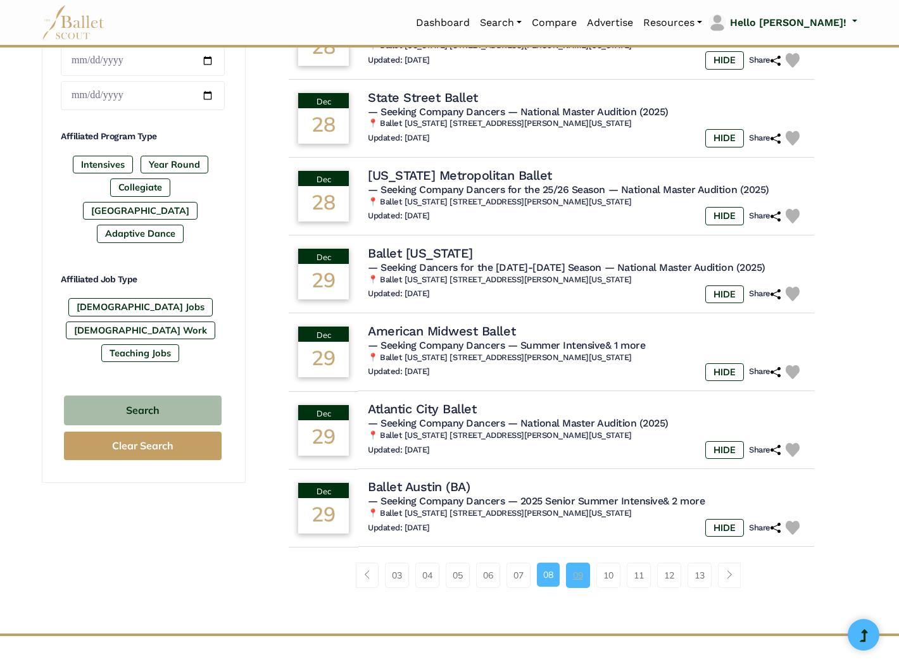
drag, startPoint x: 585, startPoint y: 567, endPoint x: 586, endPoint y: 561, distance: 6.6
click at [585, 565] on link "09" at bounding box center [578, 575] width 24 height 25
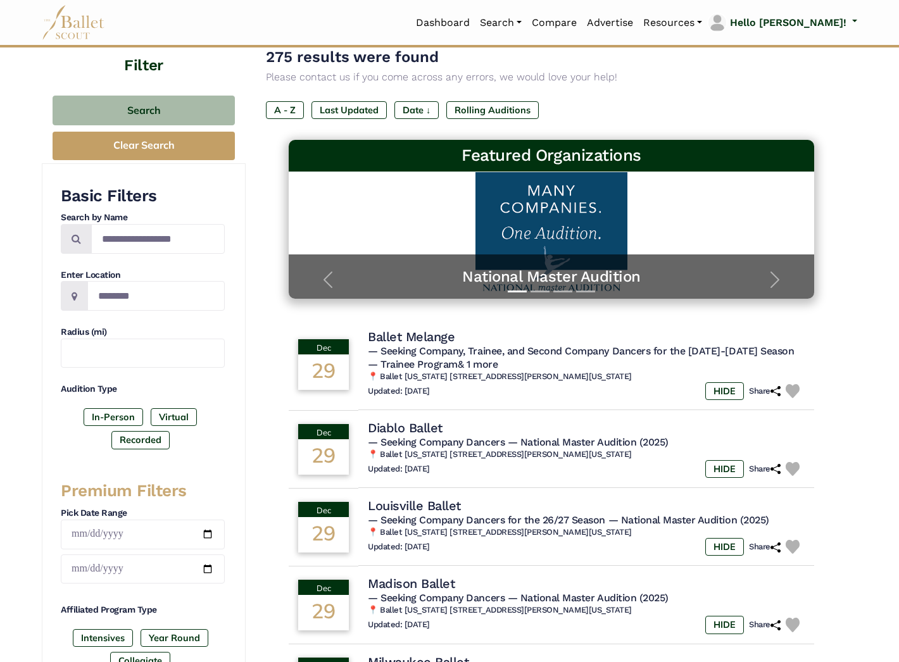
scroll to position [93, 0]
click at [159, 236] on input "Search by names..." at bounding box center [158, 239] width 134 height 30
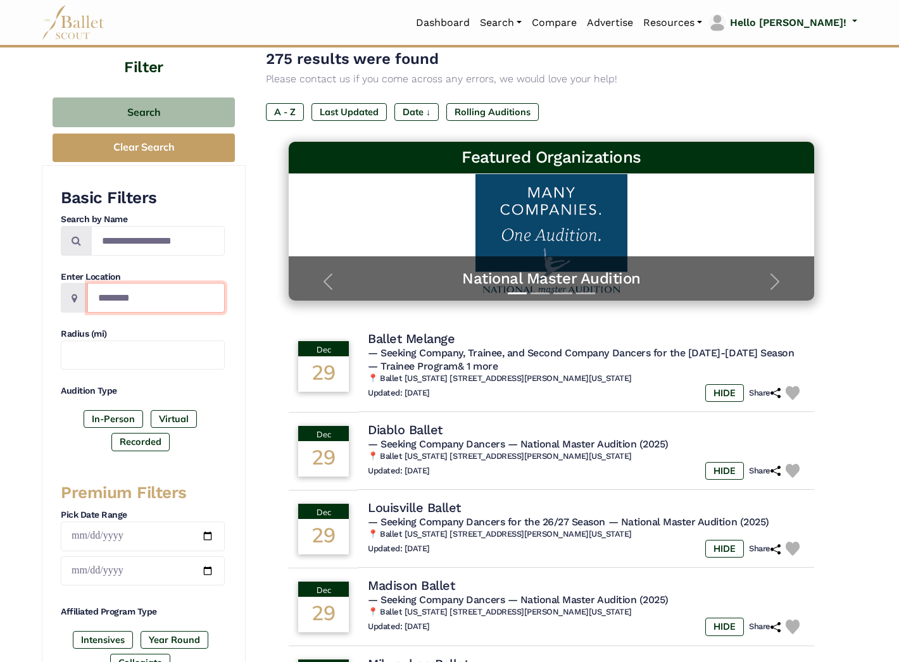
click at [137, 298] on input "Location" at bounding box center [155, 298] width 137 height 30
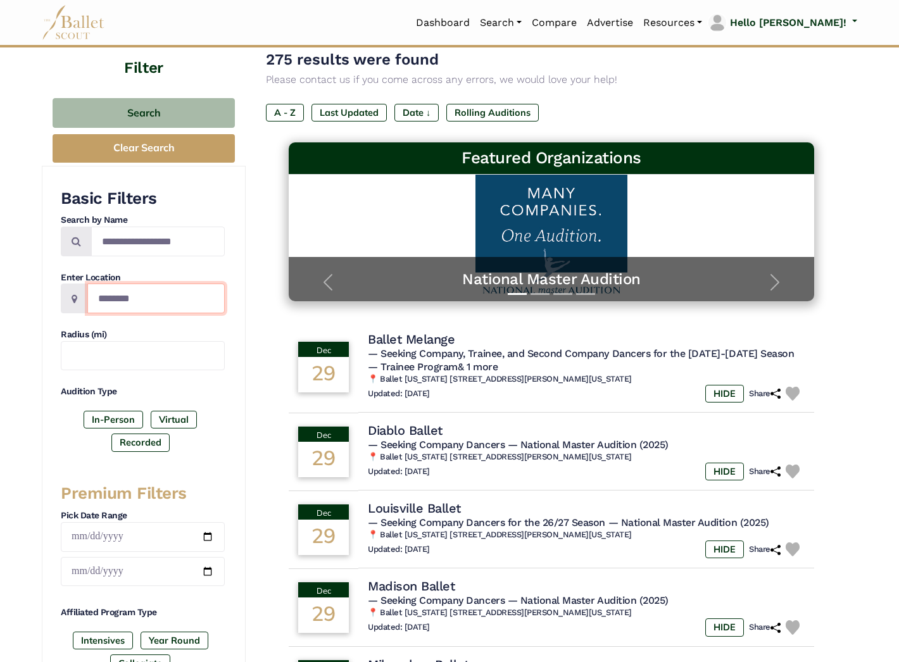
scroll to position [85, 0]
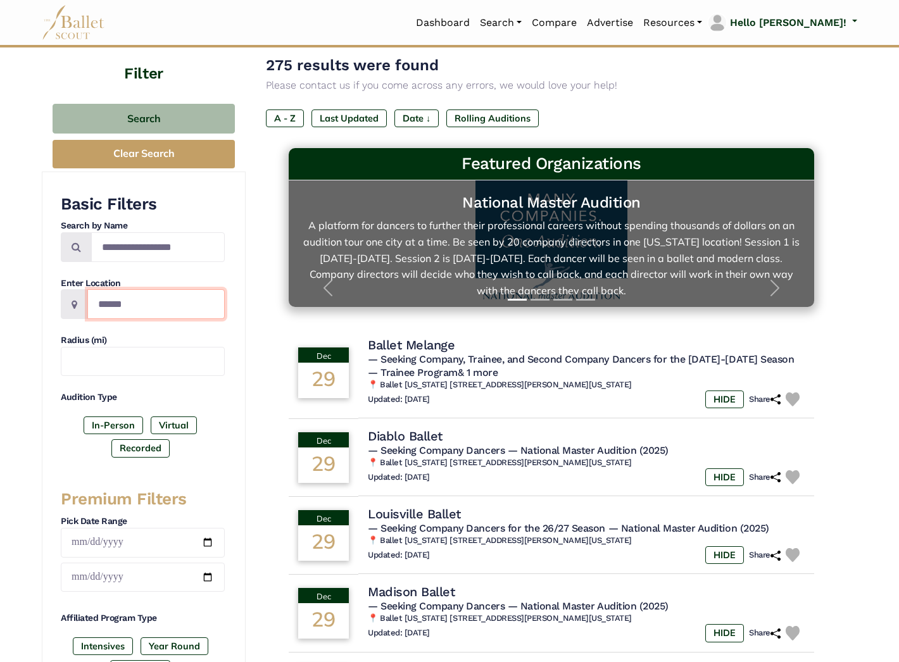
type input "******"
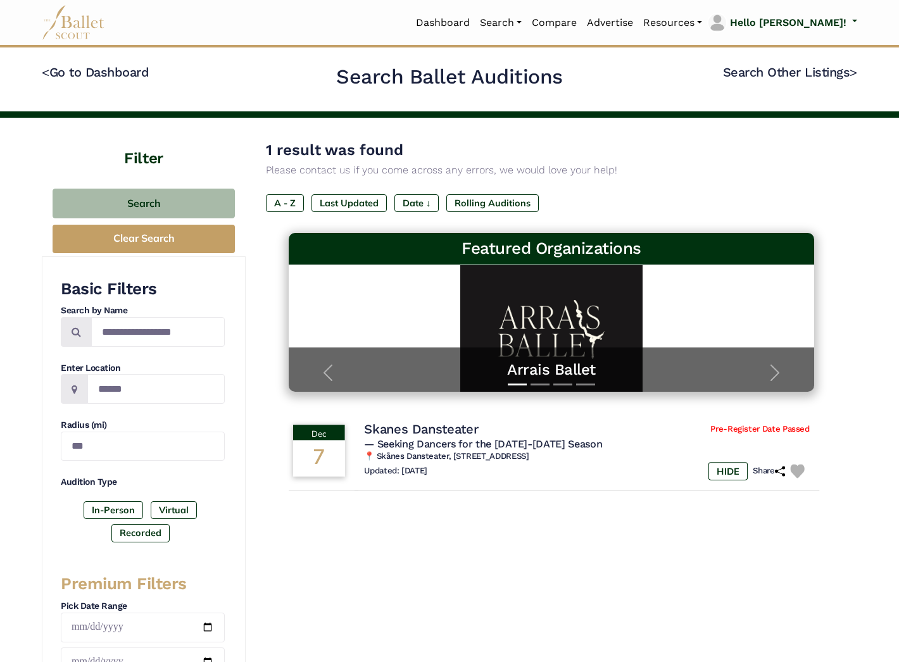
click at [474, 425] on h4 "Skanes Dansteater" at bounding box center [421, 429] width 114 height 17
